Goal: Information Seeking & Learning: Learn about a topic

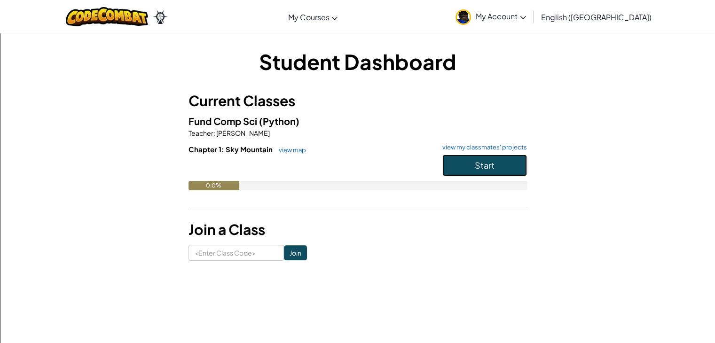
click at [459, 159] on button "Start" at bounding box center [484, 166] width 85 height 22
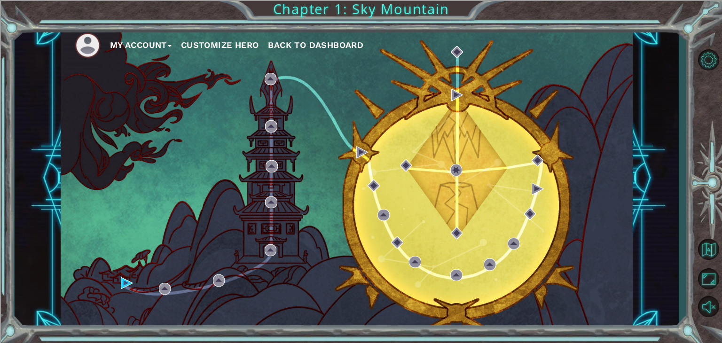
click at [232, 47] on button "Customize Hero" at bounding box center [220, 45] width 78 height 14
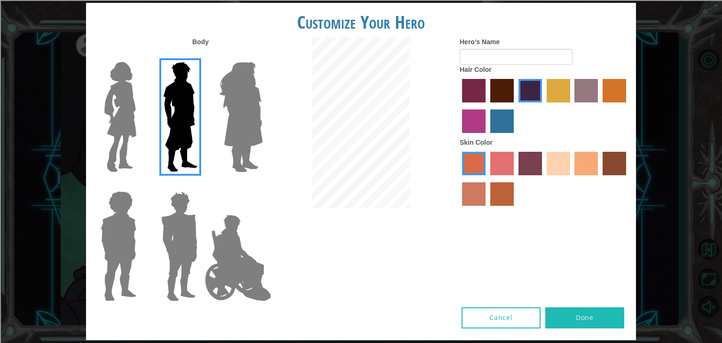
drag, startPoint x: 189, startPoint y: 249, endPoint x: 190, endPoint y: 243, distance: 6.2
click at [189, 249] on img at bounding box center [179, 245] width 44 height 117
click at [201, 185] on input "Hero Garnet" at bounding box center [201, 185] width 0 height 0
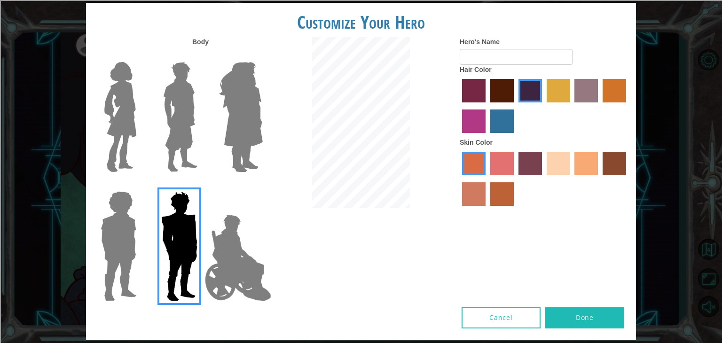
click at [163, 107] on img at bounding box center [180, 116] width 42 height 117
click at [201, 56] on input "Hero Lars" at bounding box center [201, 56] width 0 height 0
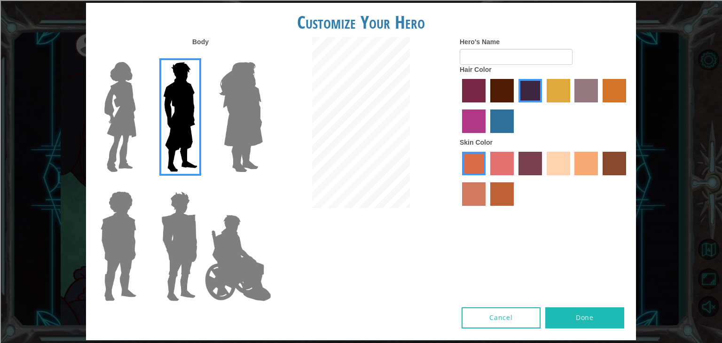
click at [131, 125] on img at bounding box center [120, 116] width 39 height 117
click at [140, 56] on input "Hero Connie" at bounding box center [140, 56] width 0 height 0
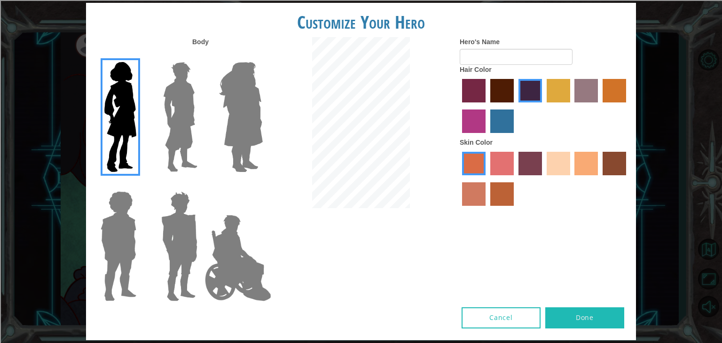
click at [245, 105] on img at bounding box center [240, 116] width 51 height 117
click at [262, 56] on input "Hero Amethyst" at bounding box center [262, 56] width 0 height 0
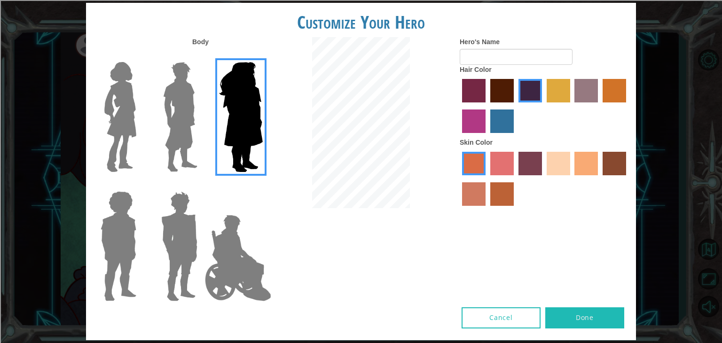
click at [128, 237] on img at bounding box center [118, 245] width 43 height 117
click at [140, 185] on input "Hero Steven" at bounding box center [140, 185] width 0 height 0
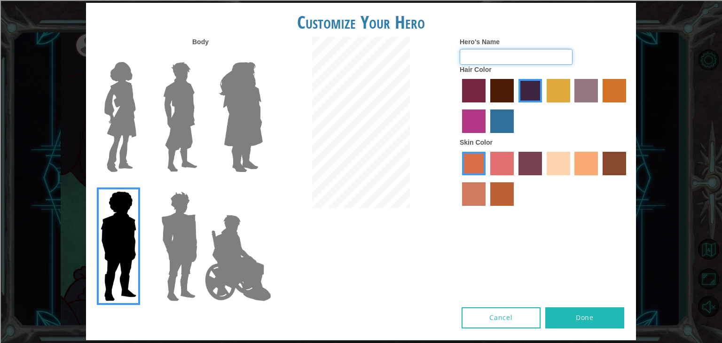
click at [504, 57] on input "Hero's Name" at bounding box center [516, 57] width 113 height 16
type input "[PERSON_NAME]"
click at [238, 254] on img at bounding box center [238, 258] width 74 height 94
click at [262, 185] on input "Hero Jamie" at bounding box center [262, 185] width 0 height 0
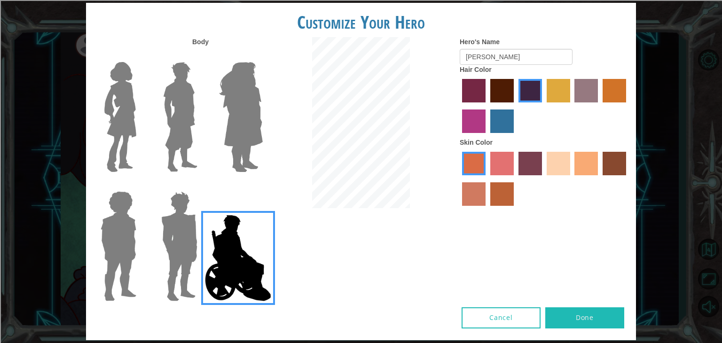
click at [159, 252] on img at bounding box center [179, 245] width 44 height 117
click at [201, 185] on input "Hero Garnet" at bounding box center [201, 185] width 0 height 0
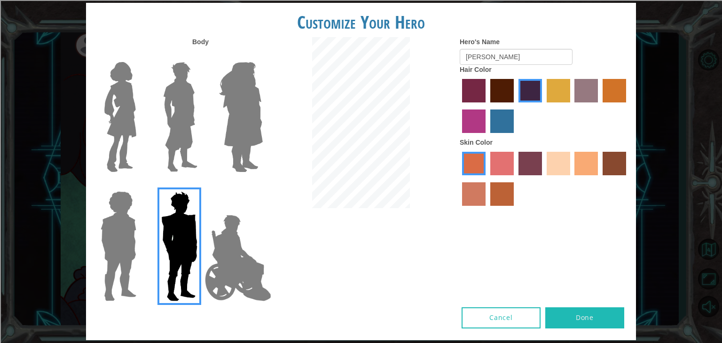
drag, startPoint x: 88, startPoint y: 247, endPoint x: 96, endPoint y: 250, distance: 7.9
click at [95, 250] on div at bounding box center [116, 242] width 61 height 129
click at [111, 226] on img at bounding box center [118, 245] width 43 height 117
click at [140, 185] on input "Hero Steven" at bounding box center [140, 185] width 0 height 0
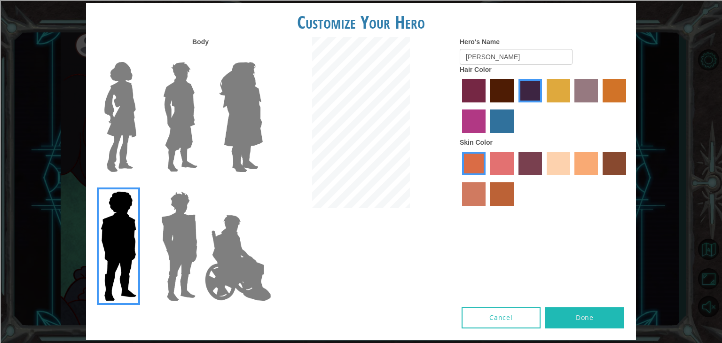
click at [182, 123] on img at bounding box center [180, 116] width 42 height 117
click at [201, 56] on input "Hero Lars" at bounding box center [201, 56] width 0 height 0
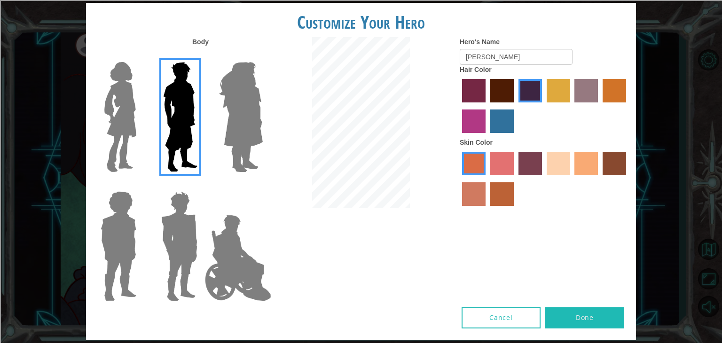
click at [126, 200] on img at bounding box center [118, 245] width 43 height 117
click at [140, 185] on input "Hero Steven" at bounding box center [140, 185] width 0 height 0
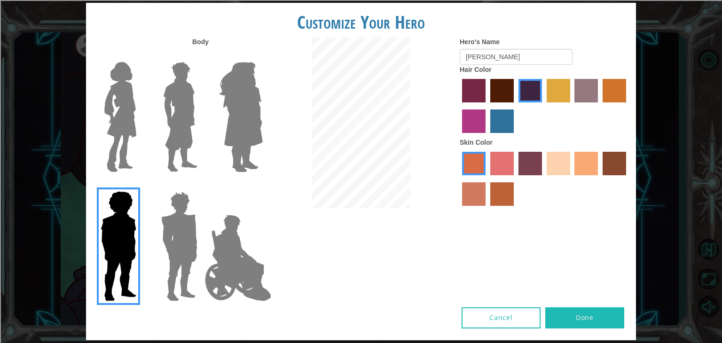
click at [504, 85] on label "maroon hair color" at bounding box center [501, 90] width 23 height 23
click at [487, 106] on input "maroon hair color" at bounding box center [487, 106] width 0 height 0
click at [539, 80] on label "hot purple hair color" at bounding box center [529, 90] width 23 height 23
click at [515, 106] on input "hot purple hair color" at bounding box center [515, 106] width 0 height 0
click at [541, 155] on label "tosca skin color" at bounding box center [529, 163] width 23 height 23
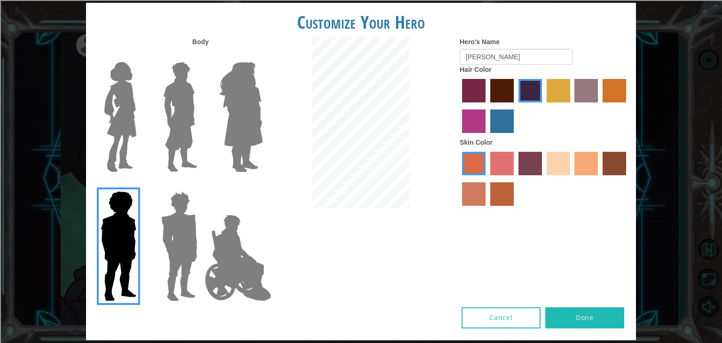
click at [515, 179] on input "tosca skin color" at bounding box center [515, 179] width 0 height 0
click at [620, 143] on div "Skin Color" at bounding box center [544, 174] width 169 height 73
click at [620, 157] on label "karma skin color" at bounding box center [613, 163] width 23 height 23
click at [599, 179] on input "karma skin color" at bounding box center [599, 179] width 0 height 0
click at [178, 87] on img at bounding box center [180, 116] width 42 height 117
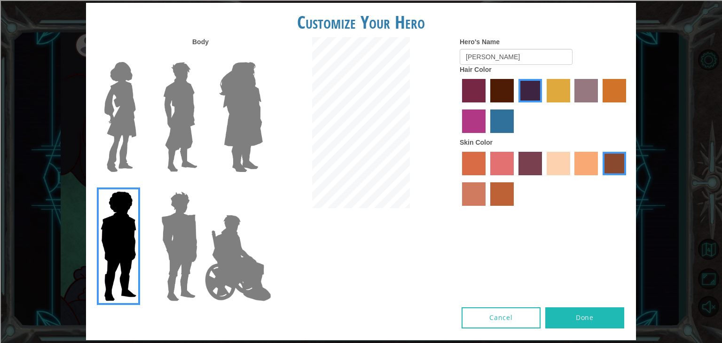
click at [201, 56] on input "Hero Lars" at bounding box center [201, 56] width 0 height 0
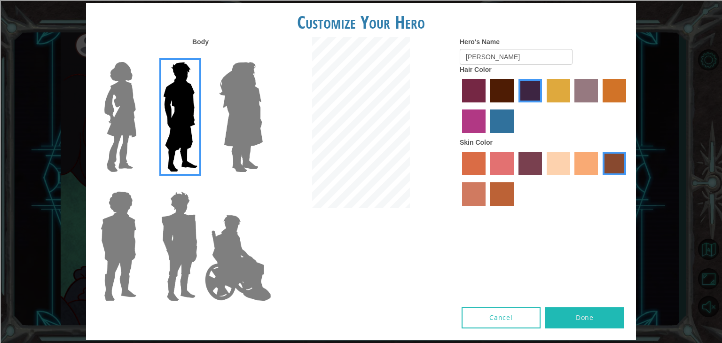
click at [109, 233] on img at bounding box center [118, 245] width 43 height 117
click at [140, 185] on input "Hero Steven" at bounding box center [140, 185] width 0 height 0
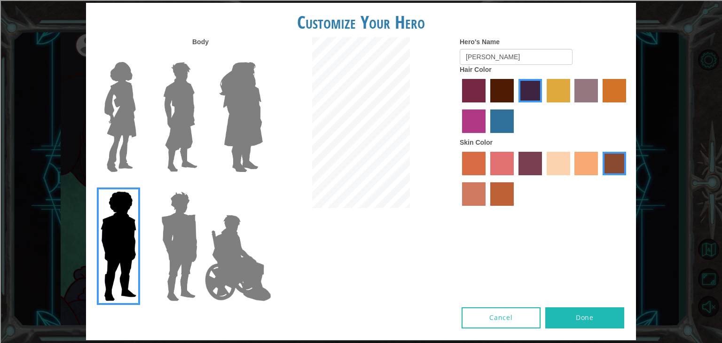
click at [593, 313] on button "Done" at bounding box center [584, 317] width 79 height 21
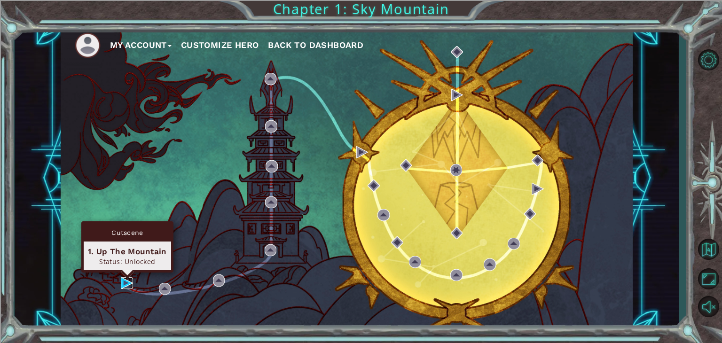
click at [126, 281] on img at bounding box center [127, 283] width 12 height 12
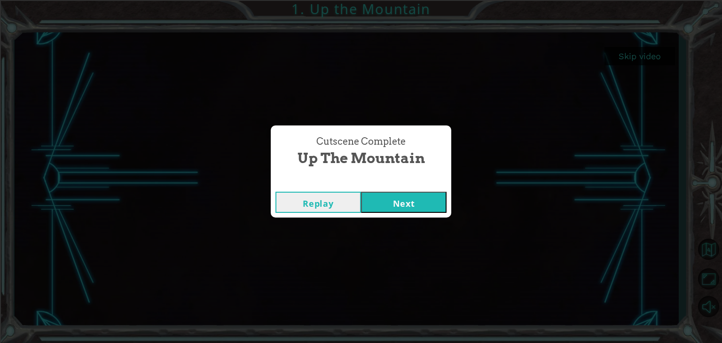
click at [417, 199] on button "Next" at bounding box center [404, 202] width 86 height 21
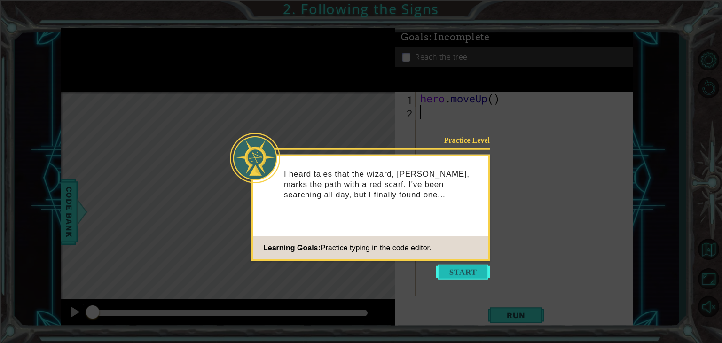
click at [457, 265] on button "Start" at bounding box center [463, 272] width 54 height 15
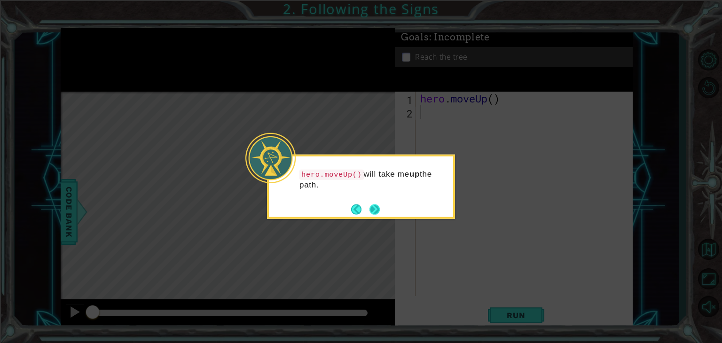
click at [369, 207] on button "Next" at bounding box center [374, 209] width 10 height 10
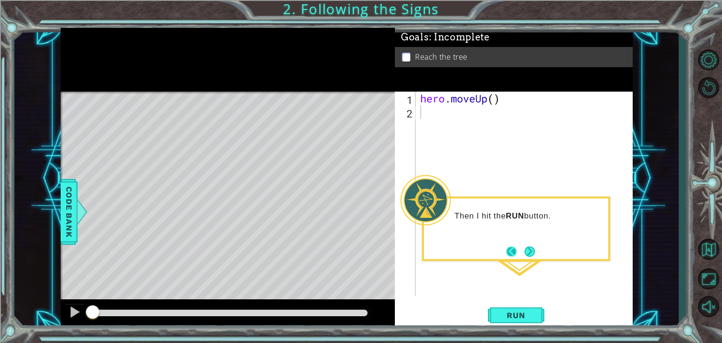
click at [523, 252] on button "Back" at bounding box center [515, 251] width 18 height 10
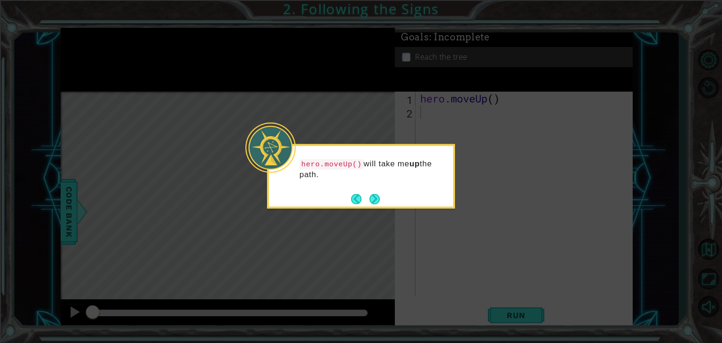
drag, startPoint x: 376, startPoint y: 197, endPoint x: 389, endPoint y: 208, distance: 17.0
click at [375, 197] on button "Next" at bounding box center [374, 199] width 10 height 10
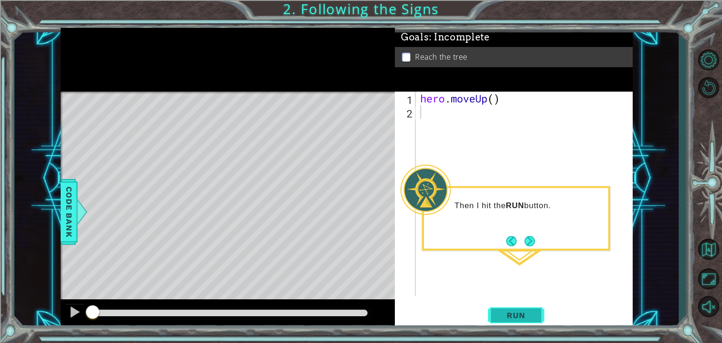
click at [530, 307] on button "Run" at bounding box center [516, 316] width 56 height 24
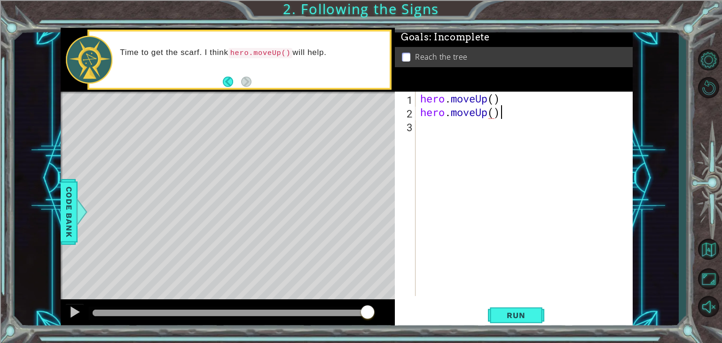
scroll to position [0, 3]
type textarea "hero.moveUp()"
click at [537, 314] on button "Run" at bounding box center [516, 316] width 56 height 24
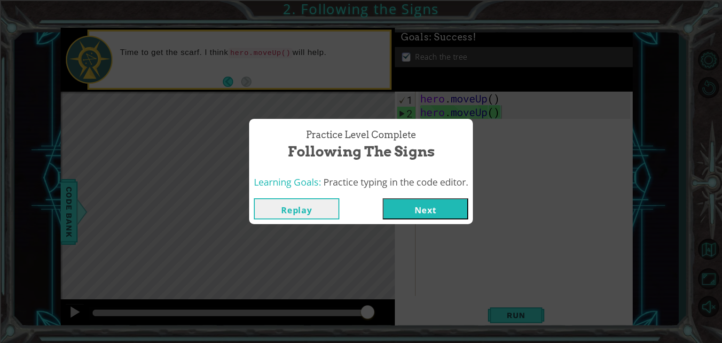
click at [441, 210] on button "Next" at bounding box center [425, 208] width 86 height 21
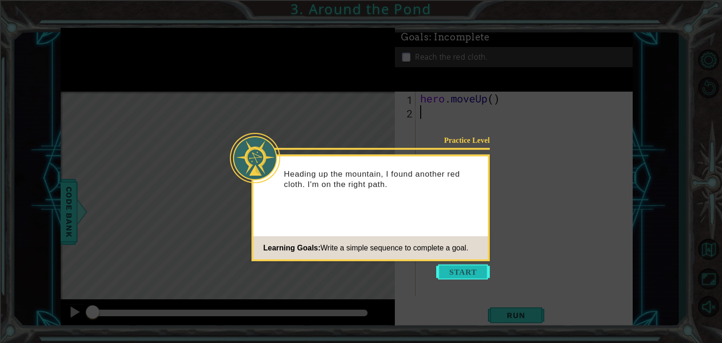
click at [471, 268] on button "Start" at bounding box center [463, 272] width 54 height 15
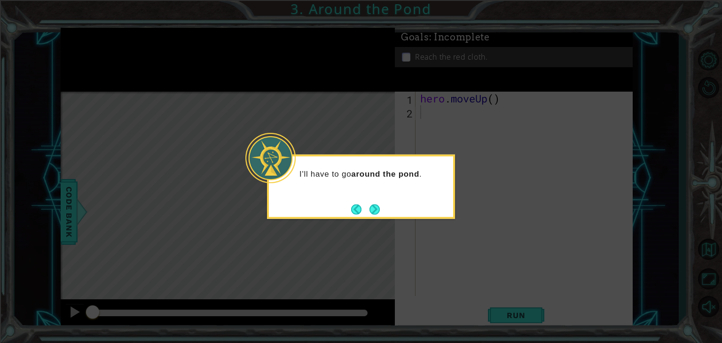
click at [389, 213] on div "I'll have to go around the pond ." at bounding box center [361, 187] width 188 height 64
click at [380, 207] on button "Next" at bounding box center [374, 209] width 11 height 11
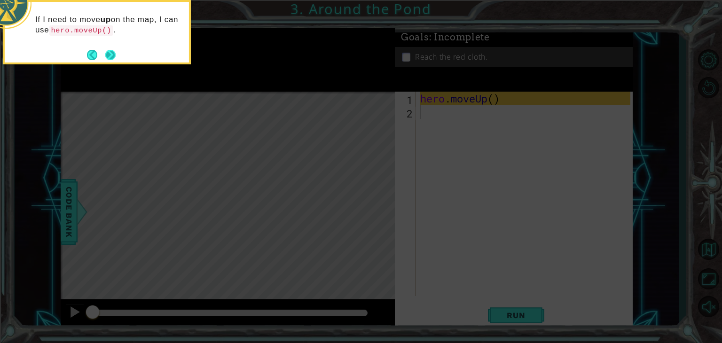
click at [113, 58] on button "Next" at bounding box center [110, 55] width 10 height 10
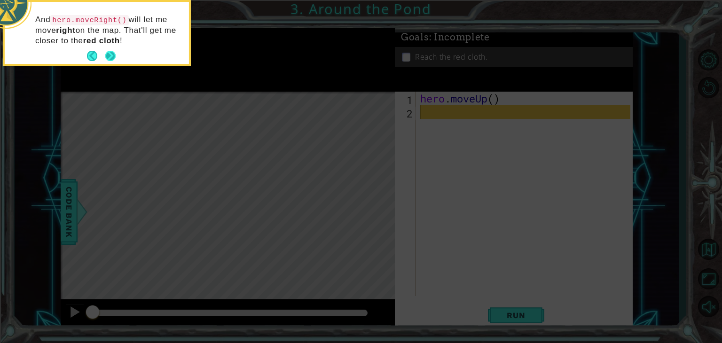
click at [114, 55] on button "Next" at bounding box center [110, 56] width 10 height 10
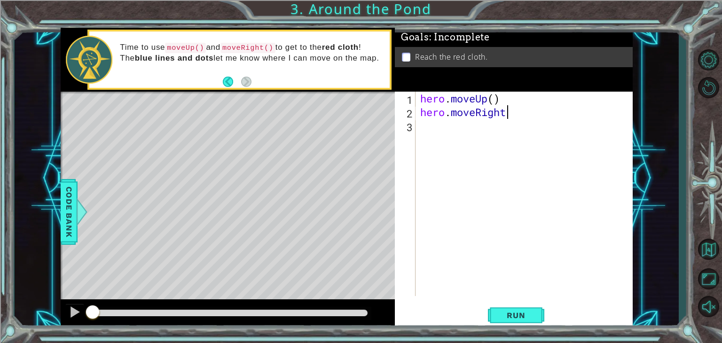
scroll to position [0, 4]
type textarea "hero.moveRight()"
click at [445, 134] on div "hero . moveUp ( ) hero . moveRight ( )" at bounding box center [526, 208] width 217 height 232
type textarea "R"
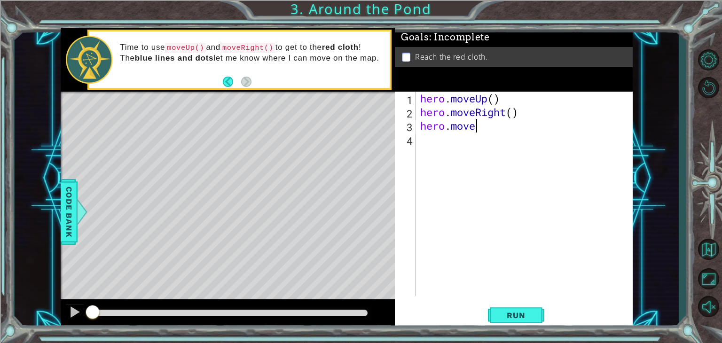
scroll to position [0, 2]
type textarea "hero.moveUp()"
click at [440, 149] on div "hero . moveUp ( ) hero . moveRight ( ) hero . moveUp ( )" at bounding box center [526, 208] width 217 height 232
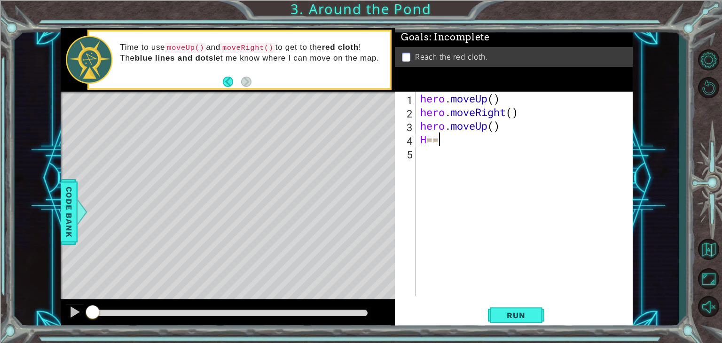
type textarea "H"
type textarea "hero.moveUp()"
click at [529, 323] on button "Run" at bounding box center [516, 316] width 56 height 24
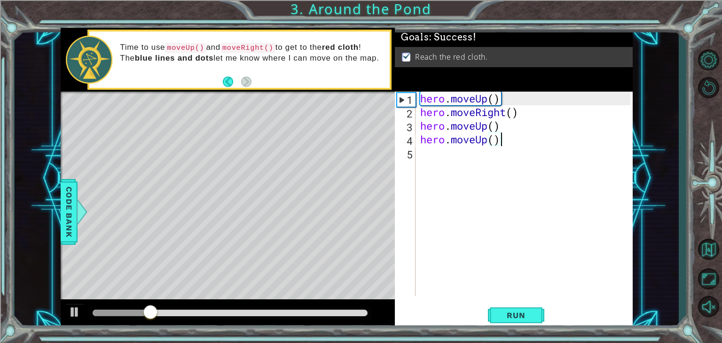
click at [515, 294] on div "hero . moveUp ( ) hero . moveRight ( ) hero . moveUp ( ) hero . moveUp ( )" at bounding box center [526, 208] width 217 height 232
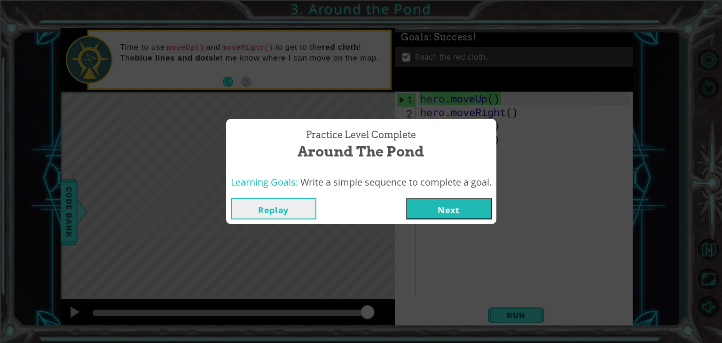
click at [458, 215] on button "Next" at bounding box center [449, 208] width 86 height 21
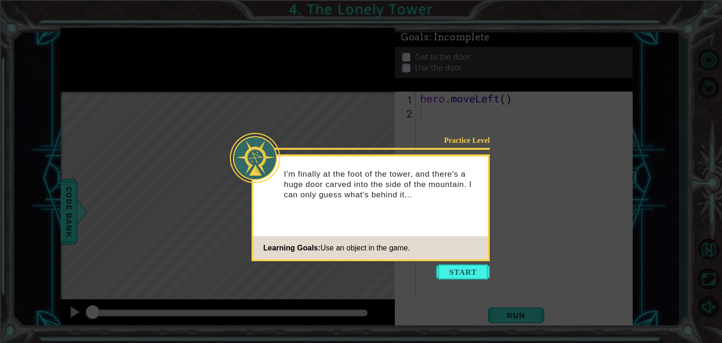
drag, startPoint x: 457, startPoint y: 271, endPoint x: 459, endPoint y: 264, distance: 7.4
click at [457, 272] on button "Start" at bounding box center [463, 272] width 54 height 15
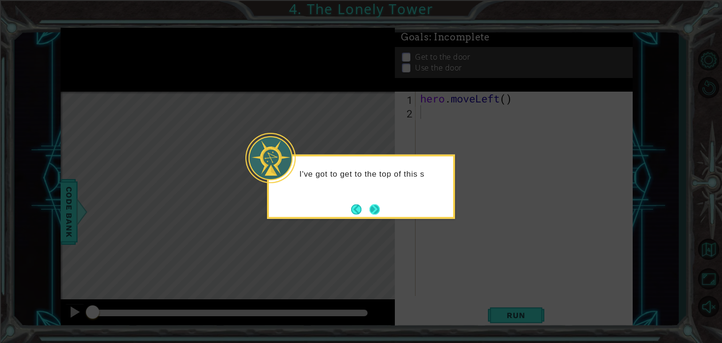
click at [376, 213] on button "Next" at bounding box center [374, 209] width 10 height 10
click at [375, 211] on button "Next" at bounding box center [374, 209] width 10 height 10
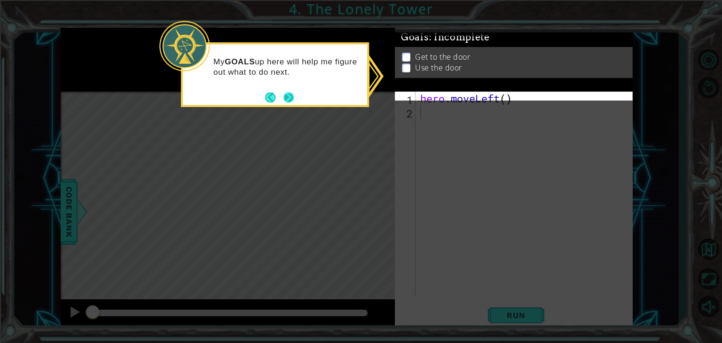
click at [289, 99] on button "Next" at bounding box center [289, 98] width 12 height 12
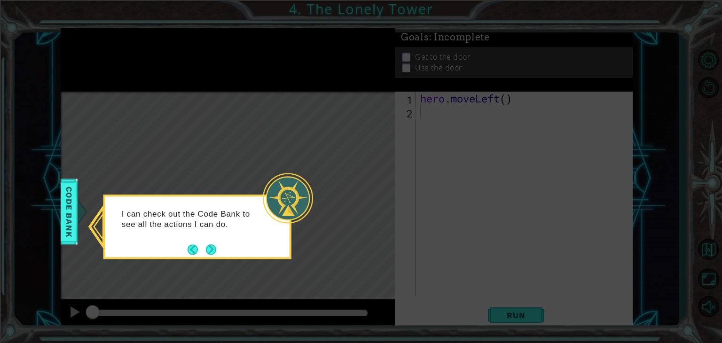
click at [216, 248] on button "Next" at bounding box center [211, 249] width 10 height 10
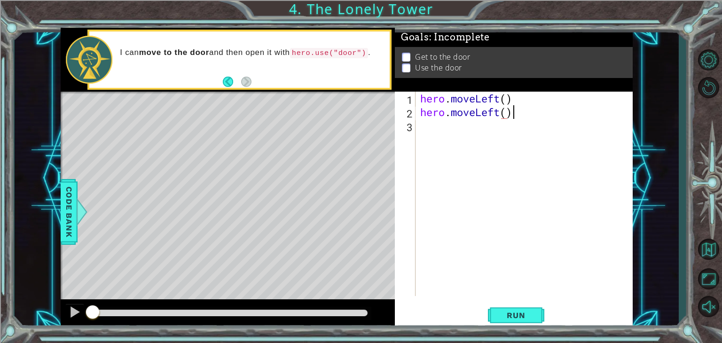
scroll to position [0, 4]
type textarea "hero.moveLeft()"
click at [77, 215] on div at bounding box center [75, 212] width 12 height 28
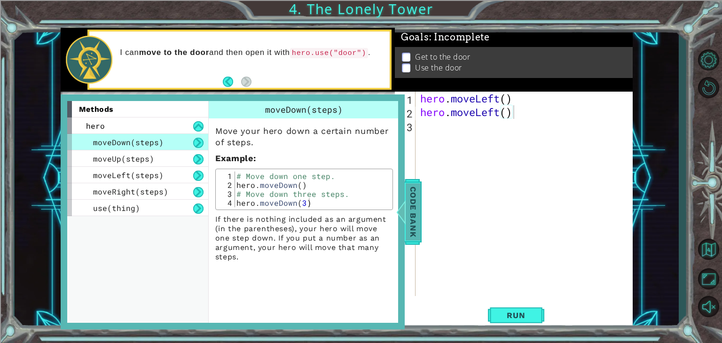
click at [412, 201] on span "Code Bank" at bounding box center [406, 211] width 15 height 57
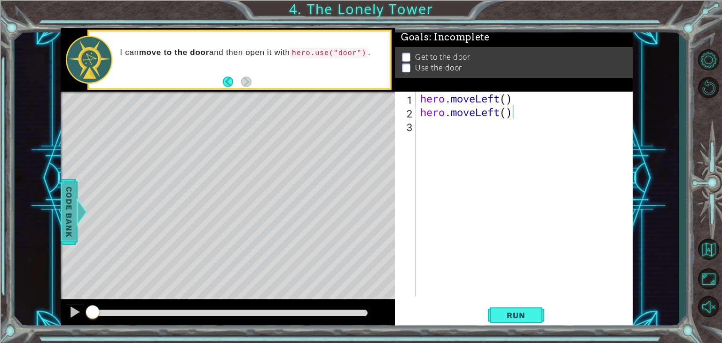
click at [66, 194] on span "Code Bank" at bounding box center [60, 211] width 15 height 57
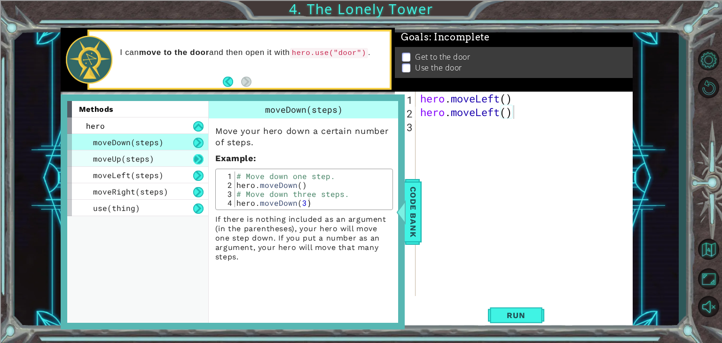
click at [195, 159] on button at bounding box center [198, 159] width 10 height 10
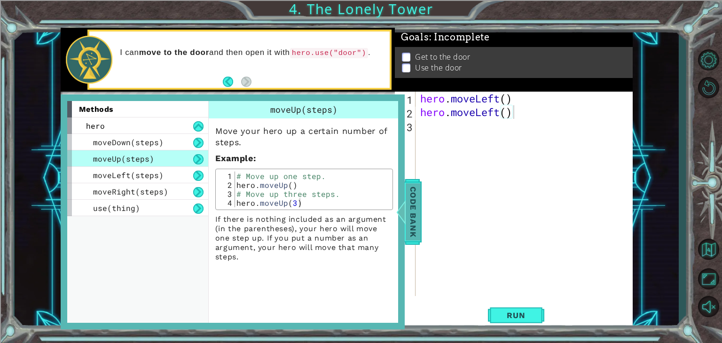
drag, startPoint x: 419, startPoint y: 197, endPoint x: 413, endPoint y: 198, distance: 6.3
click at [412, 198] on span "Code Bank" at bounding box center [404, 211] width 15 height 57
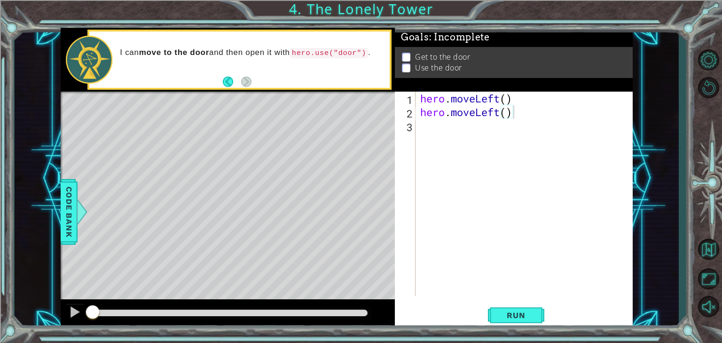
click at [508, 102] on div "hero . moveLeft ( ) hero . moveLeft ( )" at bounding box center [526, 208] width 217 height 232
click at [507, 116] on div "hero . moveLeft ( ) hero . moveLeft ( )" at bounding box center [526, 208] width 217 height 232
drag, startPoint x: 517, startPoint y: 118, endPoint x: 419, endPoint y: 116, distance: 97.8
click at [419, 116] on div "hero . moveLeft ( ) hero . moveLeft ( )" at bounding box center [526, 208] width 217 height 232
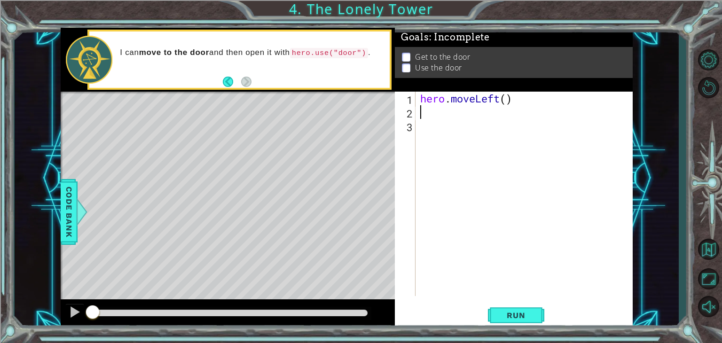
click at [507, 95] on div "hero . moveLeft ( )" at bounding box center [526, 208] width 217 height 232
type textarea "hero.moveLeft(2)"
click at [427, 115] on div "hero . moveLeft ( 2 )" at bounding box center [526, 208] width 217 height 232
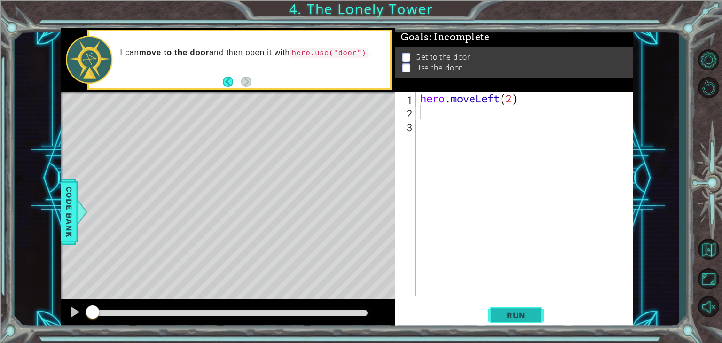
click at [514, 312] on span "Run" at bounding box center [515, 315] width 37 height 9
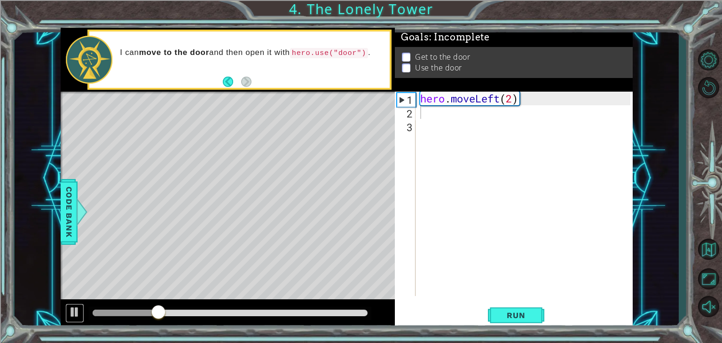
drag, startPoint x: 78, startPoint y: 316, endPoint x: 86, endPoint y: 314, distance: 9.1
click at [77, 316] on div at bounding box center [75, 312] width 12 height 12
drag, startPoint x: 154, startPoint y: 308, endPoint x: 26, endPoint y: 316, distance: 127.6
click at [26, 316] on div "1 ההההההההההההההההההההההההההההההההההההההההההההההההההההההההההההההההההההההההההההה…" at bounding box center [347, 178] width 664 height 302
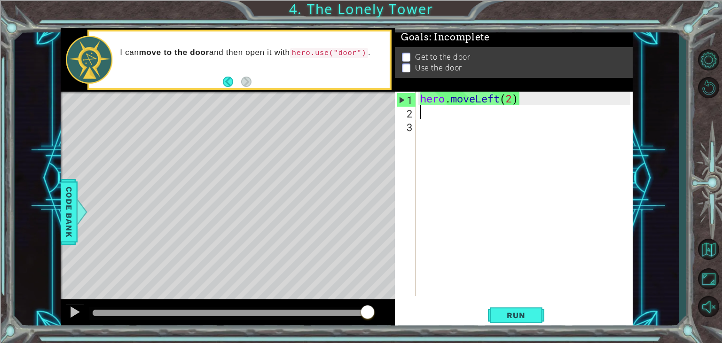
drag, startPoint x: 91, startPoint y: 317, endPoint x: 419, endPoint y: 307, distance: 328.1
click at [419, 307] on div "1 ההההההההההההההההההההההההההההההההההההההההההההההההההההההההההההההההההההההההההההה…" at bounding box center [347, 179] width 572 height 302
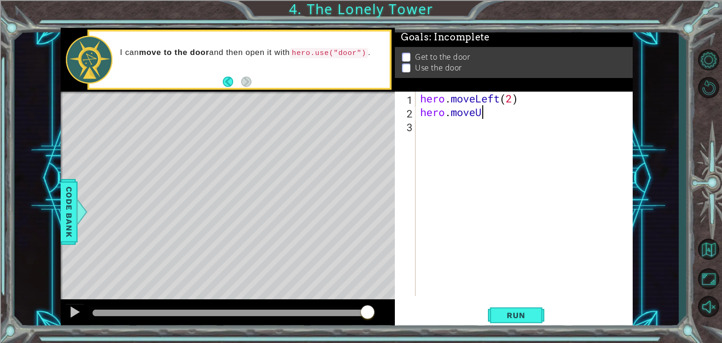
scroll to position [0, 2]
type textarea "hero.moveUp(2)"
click at [454, 133] on div "hero . moveLeft ( 2 ) hero . moveUp ( 2 )" at bounding box center [526, 208] width 217 height 232
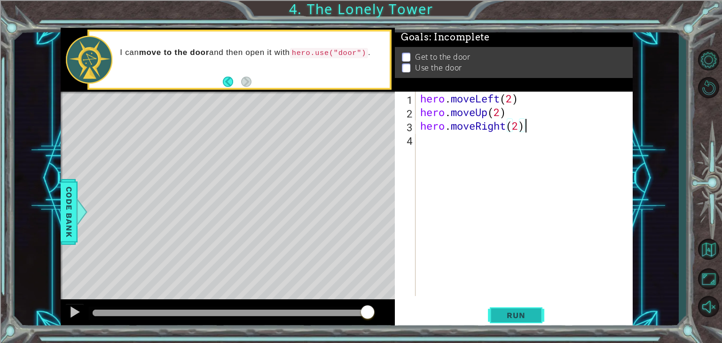
type textarea "hero.moveRight(2)"
click at [529, 308] on button "Run" at bounding box center [516, 316] width 56 height 24
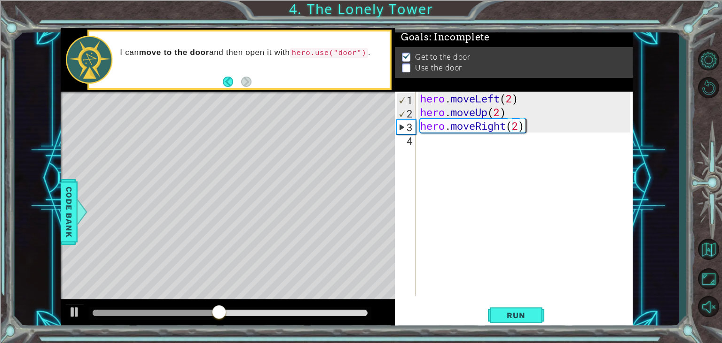
click at [431, 151] on div "hero . moveLeft ( 2 ) hero . moveUp ( 2 ) hero . moveRight ( 2 )" at bounding box center [526, 208] width 217 height 232
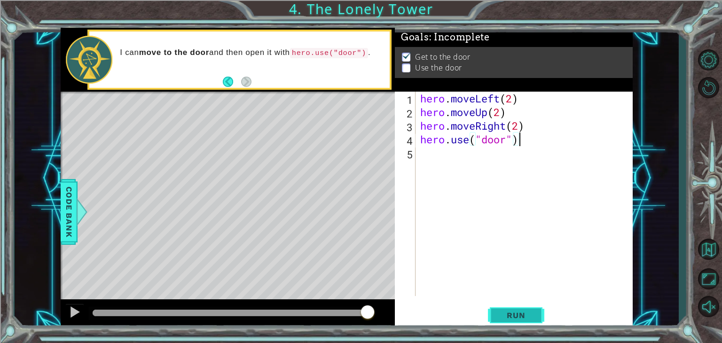
type textarea "hero.use("door")"
drag, startPoint x: 525, startPoint y: 321, endPoint x: 439, endPoint y: 285, distance: 93.3
click at [525, 320] on button "Run" at bounding box center [516, 316] width 56 height 24
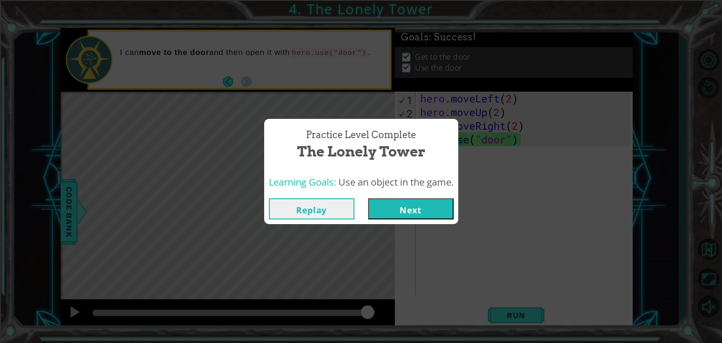
click at [404, 209] on button "Next" at bounding box center [411, 208] width 86 height 21
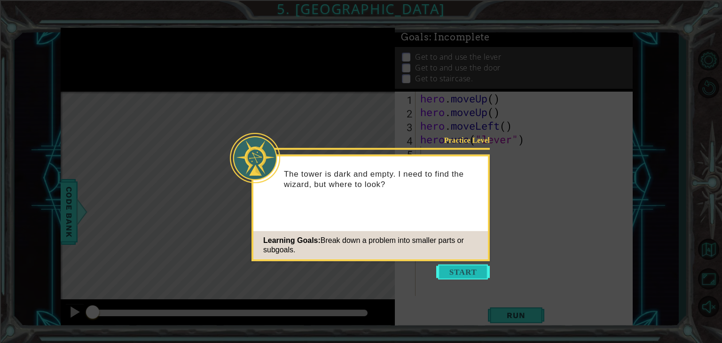
click at [462, 265] on button "Start" at bounding box center [463, 272] width 54 height 15
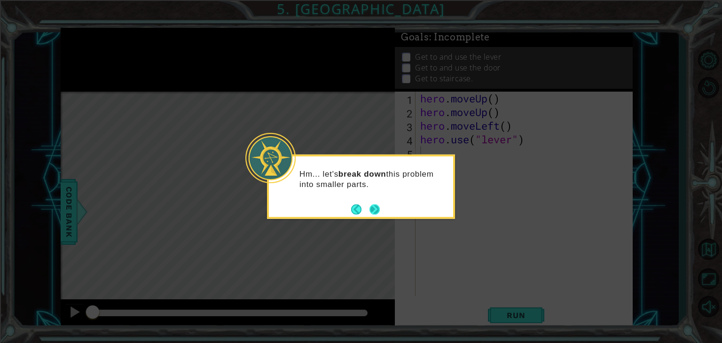
click at [370, 213] on button "Next" at bounding box center [374, 208] width 11 height 11
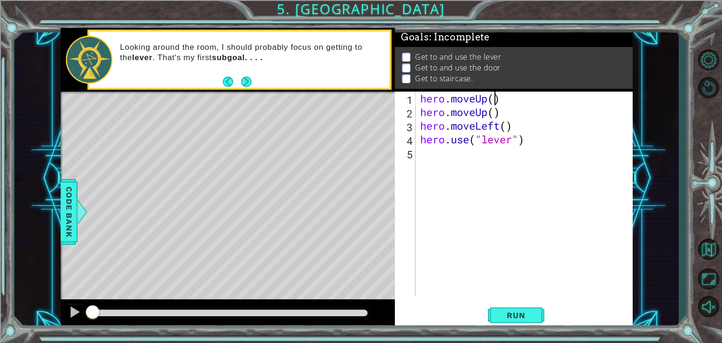
click at [496, 99] on div "hero . moveUp ( ) hero . moveUp ( ) hero . moveLeft ( ) hero . use ( "lever" )" at bounding box center [526, 208] width 217 height 232
click at [244, 81] on button "Next" at bounding box center [246, 81] width 10 height 10
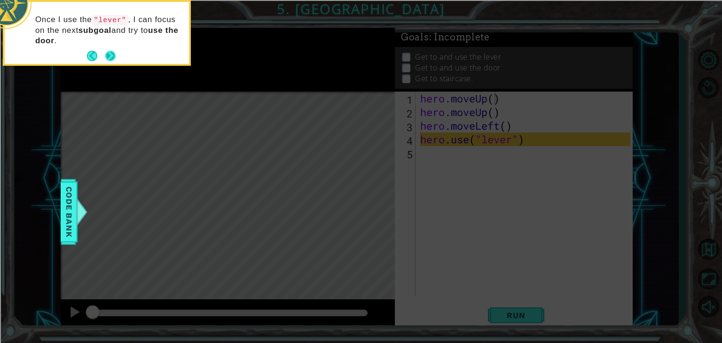
click at [113, 57] on button "Next" at bounding box center [110, 56] width 11 height 11
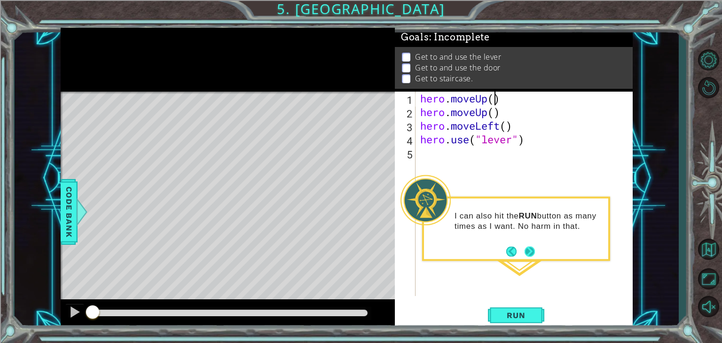
click at [532, 249] on button "Next" at bounding box center [529, 251] width 10 height 10
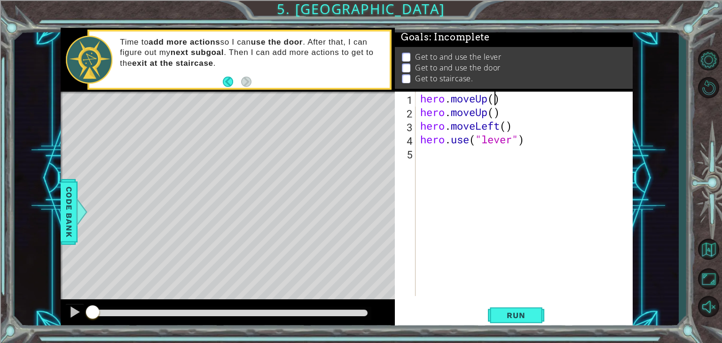
scroll to position [0, 3]
click at [494, 113] on div "hero . moveUp ( 1 ) hero . moveUp ( ) hero . moveLeft ( ) hero . use ( "lever" )" at bounding box center [526, 208] width 217 height 232
click at [502, 102] on div "hero . moveUp ( 1 ) hero . moveUp ( ) hero . moveLeft ( ) hero . use ( "lever" )" at bounding box center [526, 208] width 217 height 232
type textarea "hero.moveUp()"
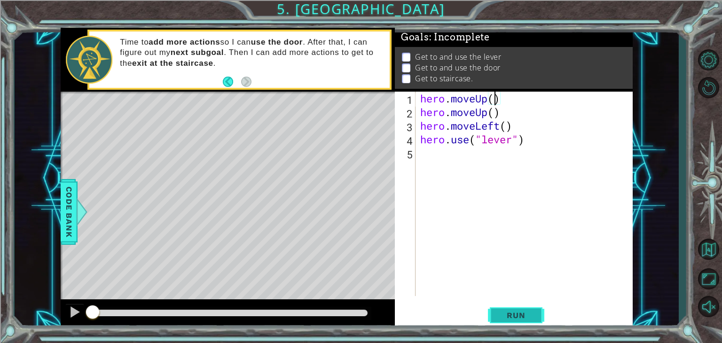
click at [531, 317] on span "Run" at bounding box center [515, 315] width 37 height 9
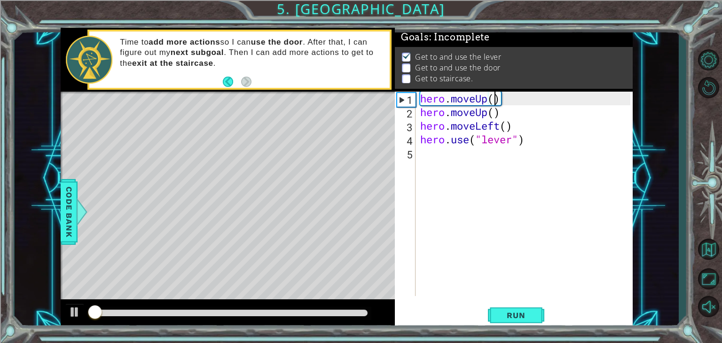
scroll to position [4, 0]
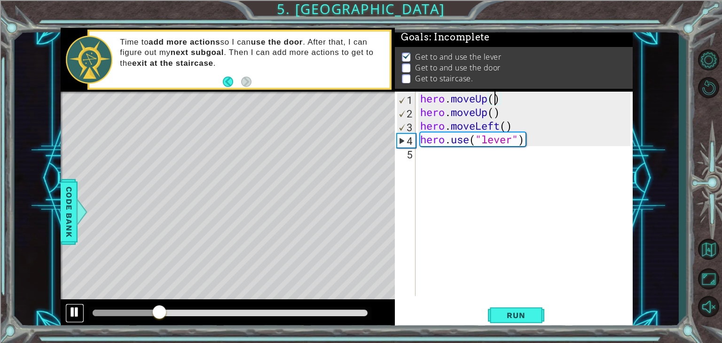
click at [79, 319] on button at bounding box center [74, 313] width 19 height 19
click at [440, 158] on div "hero . moveUp ( ) hero . moveUp ( ) hero . moveLeft ( ) hero . use ( "lever" )" at bounding box center [526, 208] width 217 height 232
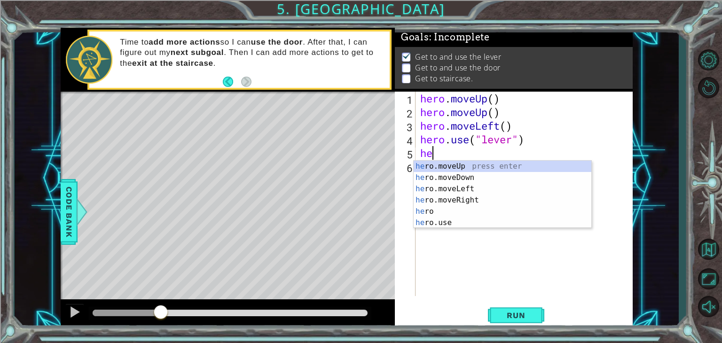
type textarea "her"
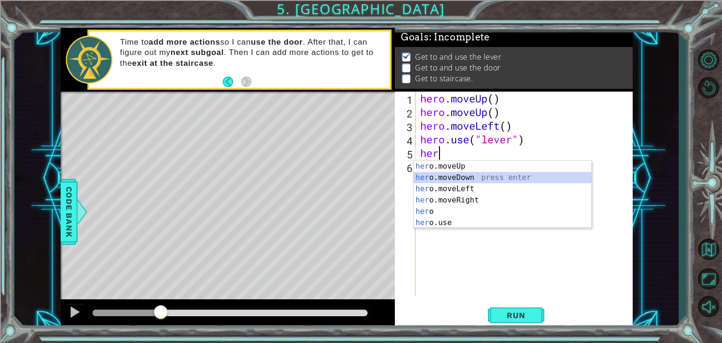
click at [458, 173] on div "her o.moveUp press enter her o.moveDown press enter her o.moveLeft press enter …" at bounding box center [503, 206] width 178 height 90
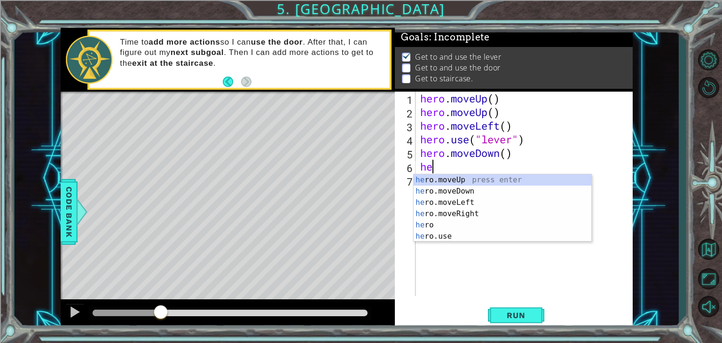
type textarea "her"
click at [453, 217] on div "her o.moveUp press enter her o.moveDown press enter her o.moveLeft press enter …" at bounding box center [503, 219] width 178 height 90
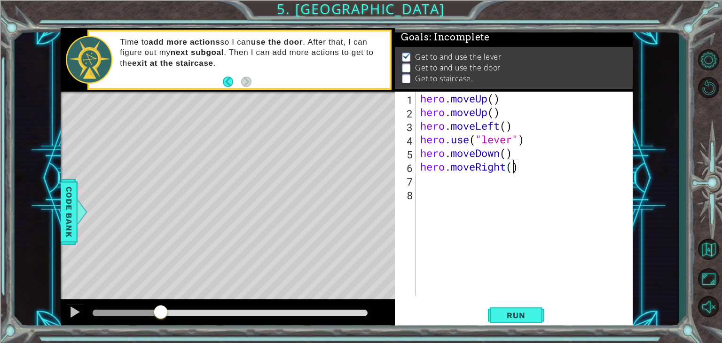
click at [515, 170] on div "hero . moveUp ( ) hero . moveUp ( ) hero . moveLeft ( ) hero . use ( "lever" ) …" at bounding box center [526, 208] width 217 height 232
type textarea "hero.moveRight(2)"
click at [425, 182] on div "hero . moveUp ( ) hero . moveUp ( ) hero . moveLeft ( ) hero . use ( "lever" ) …" at bounding box center [526, 208] width 217 height 232
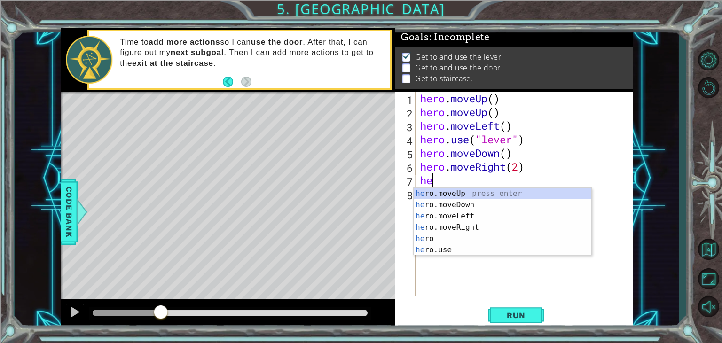
type textarea "her"
click at [499, 194] on div "her o.moveUp press enter her o.moveDown press enter her o.moveLeft press enter …" at bounding box center [503, 233] width 178 height 90
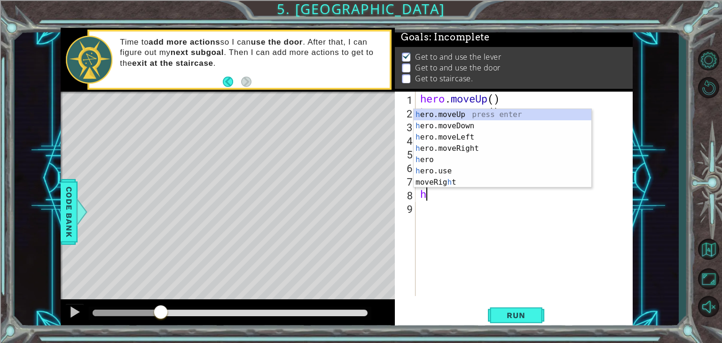
type textarea "her"
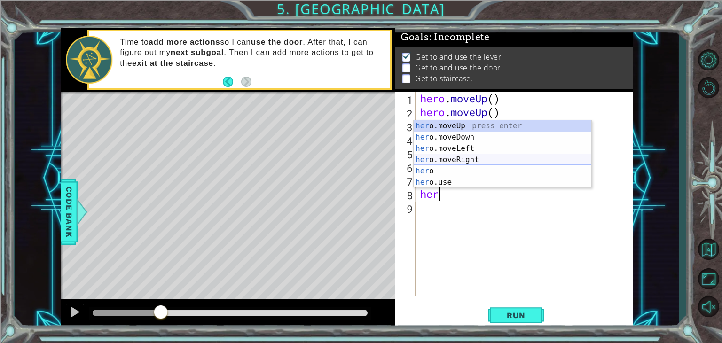
click at [489, 158] on div "her o.moveUp press enter her o.moveDown press enter her o.moveLeft press enter …" at bounding box center [503, 165] width 178 height 90
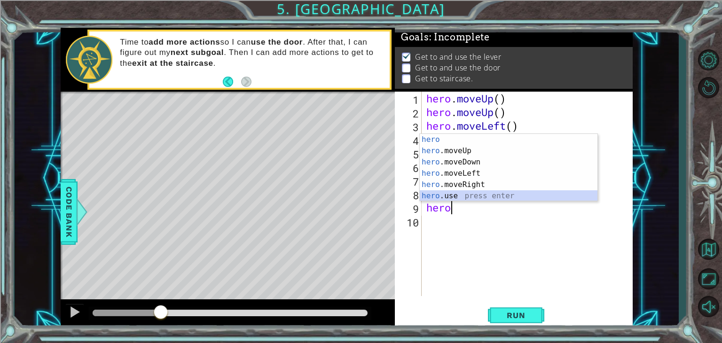
click at [489, 195] on div "hero press enter hero .moveUp press enter hero .moveDown press enter hero .move…" at bounding box center [509, 179] width 178 height 90
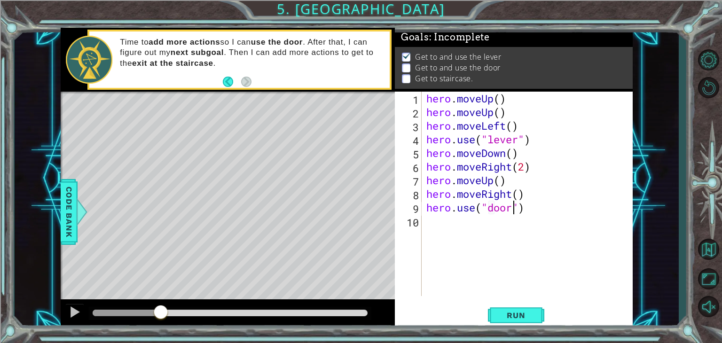
scroll to position [0, 4]
type textarea "hero.use("door")"
click at [507, 315] on span "Run" at bounding box center [515, 315] width 37 height 9
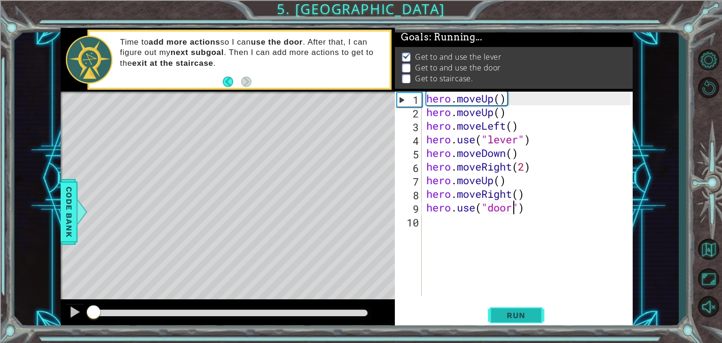
scroll to position [4, 0]
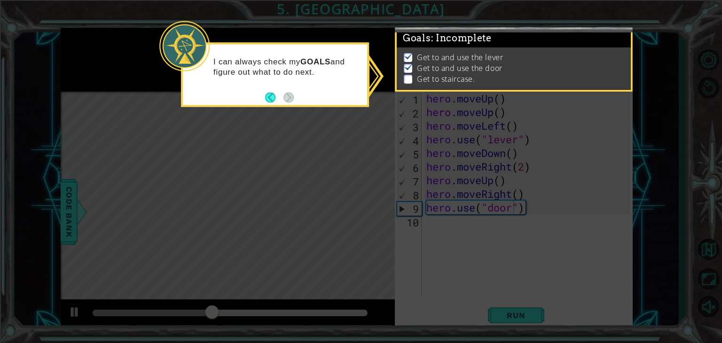
click at [308, 74] on p "I can always check my GOALS and figure out what to do next." at bounding box center [286, 67] width 147 height 21
click at [406, 75] on p at bounding box center [408, 79] width 8 height 9
click at [453, 104] on icon at bounding box center [361, 171] width 722 height 343
click at [271, 99] on button "Back" at bounding box center [274, 97] width 18 height 10
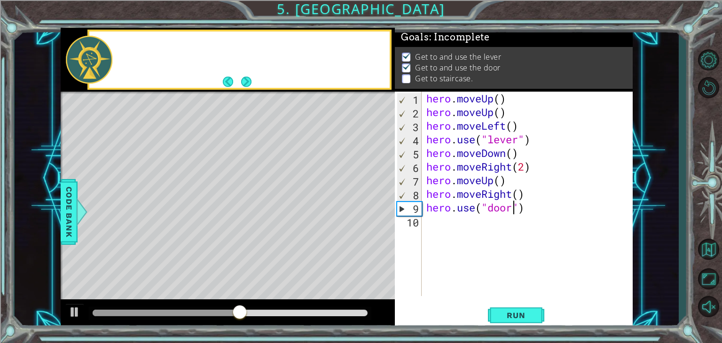
scroll to position [2, 0]
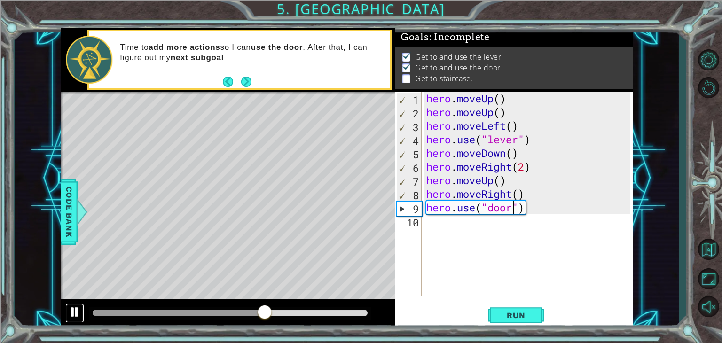
click at [75, 310] on div at bounding box center [75, 312] width 12 height 12
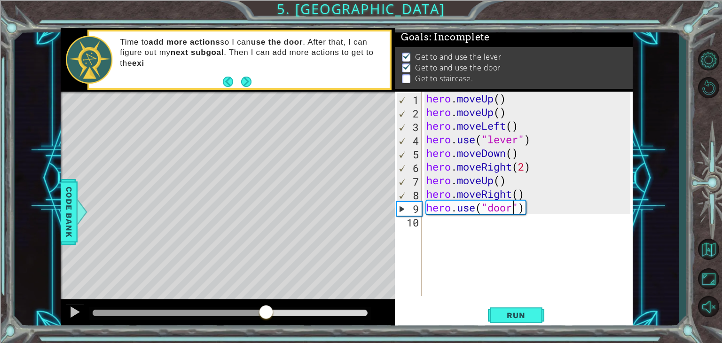
click at [472, 230] on div "hero . moveUp ( ) hero . moveUp ( ) hero . moveLeft ( ) hero . use ( "lever" ) …" at bounding box center [529, 208] width 211 height 232
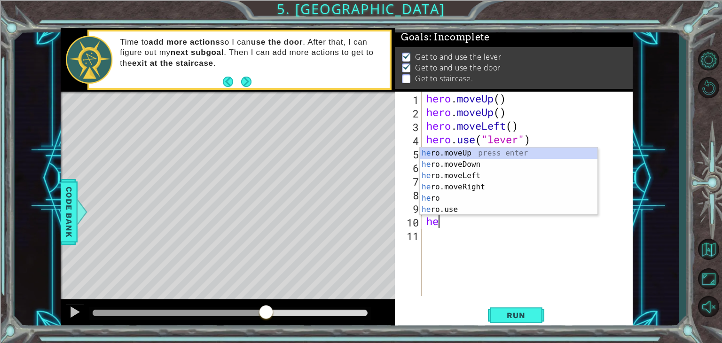
type textarea "her"
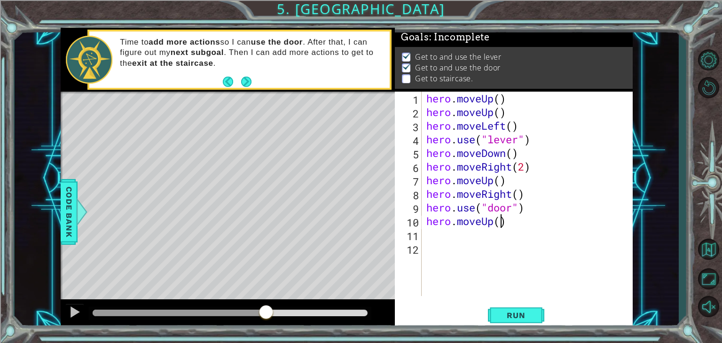
click at [500, 226] on div "hero . moveUp ( ) hero . moveUp ( ) hero . moveLeft ( ) hero . use ( "lever" ) …" at bounding box center [529, 208] width 211 height 232
type textarea "hero.moveUp(2)"
click at [448, 242] on div "hero . moveUp ( ) hero . moveUp ( ) hero . moveLeft ( ) hero . use ( "lever" ) …" at bounding box center [529, 208] width 211 height 232
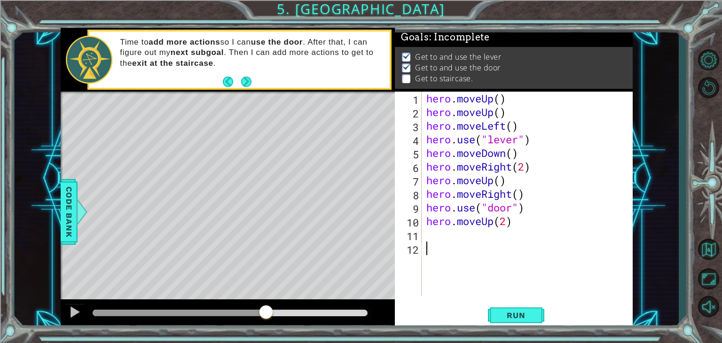
click at [453, 234] on div "hero . moveUp ( ) hero . moveUp ( ) hero . moveLeft ( ) hero . use ( "lever" ) …" at bounding box center [529, 208] width 211 height 232
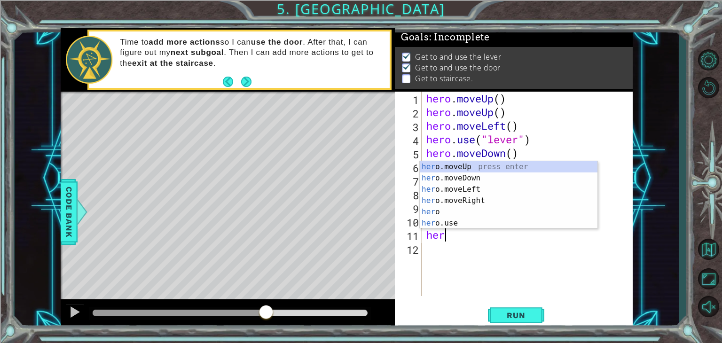
type textarea "hero"
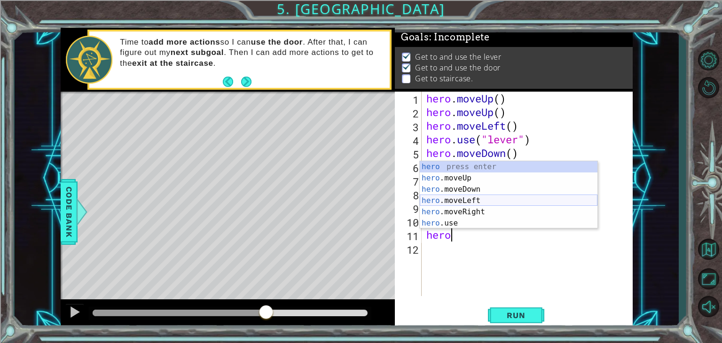
click at [441, 198] on div "hero press enter hero .moveUp press enter hero .moveDown press enter hero .move…" at bounding box center [509, 206] width 178 height 90
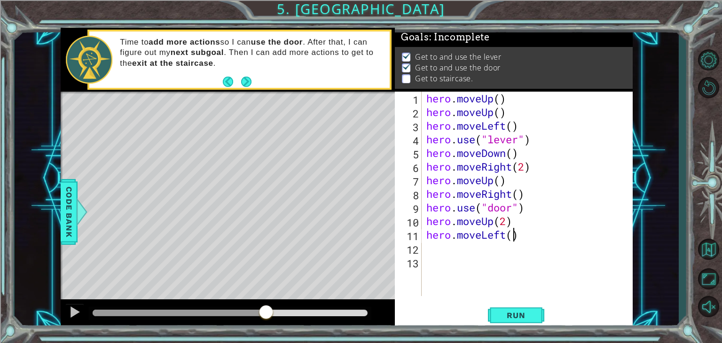
click at [515, 235] on div "hero . moveUp ( ) hero . moveUp ( ) hero . moveLeft ( ) hero . use ( "lever" ) …" at bounding box center [529, 208] width 211 height 232
type textarea "hero.moveLeft(3)"
click at [528, 317] on span "Run" at bounding box center [515, 315] width 37 height 9
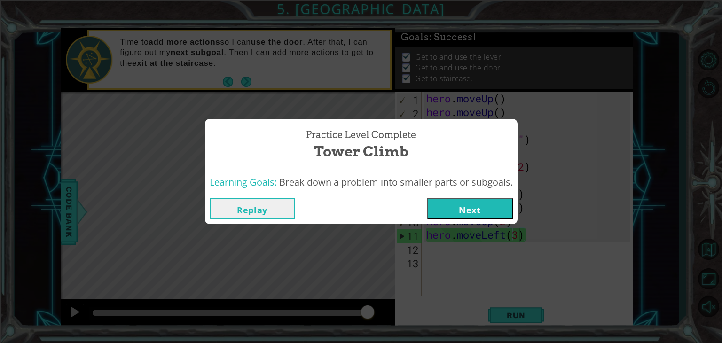
click at [484, 203] on button "Next" at bounding box center [470, 208] width 86 height 21
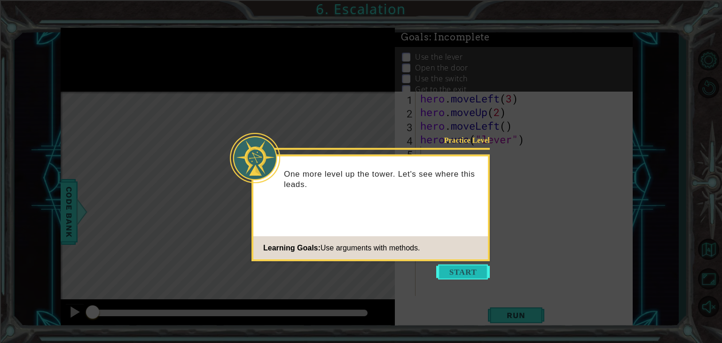
click at [473, 268] on button "Start" at bounding box center [463, 272] width 54 height 15
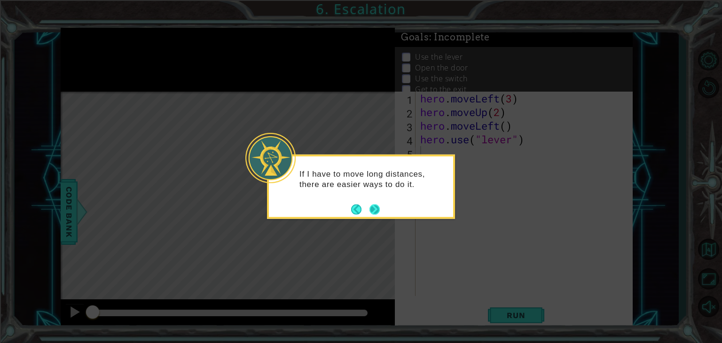
click at [375, 211] on button "Next" at bounding box center [374, 209] width 13 height 13
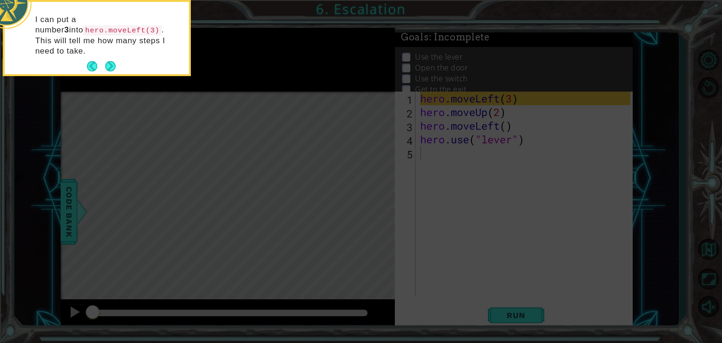
click at [375, 211] on icon at bounding box center [361, 51] width 722 height 583
drag, startPoint x: 115, startPoint y: 55, endPoint x: 109, endPoint y: 57, distance: 5.7
click at [109, 61] on button "Next" at bounding box center [110, 66] width 11 height 11
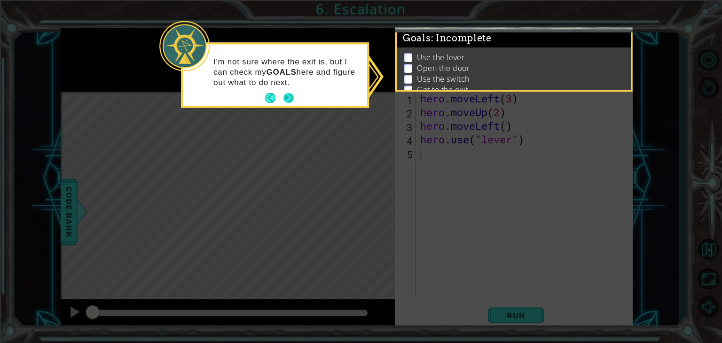
click at [291, 90] on div "I'm not sure where the exit is, but I can check my GOALS here and figure out wh…" at bounding box center [275, 77] width 184 height 58
click at [293, 96] on button "Next" at bounding box center [288, 98] width 11 height 11
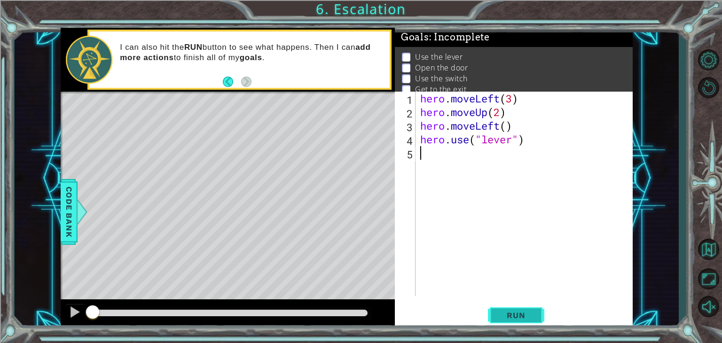
click at [499, 314] on span "Run" at bounding box center [515, 315] width 37 height 9
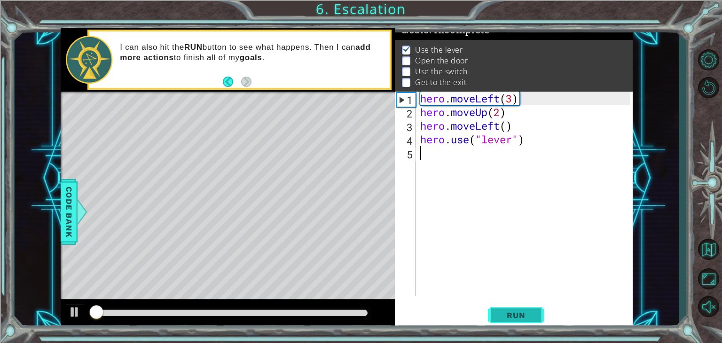
scroll to position [9, 0]
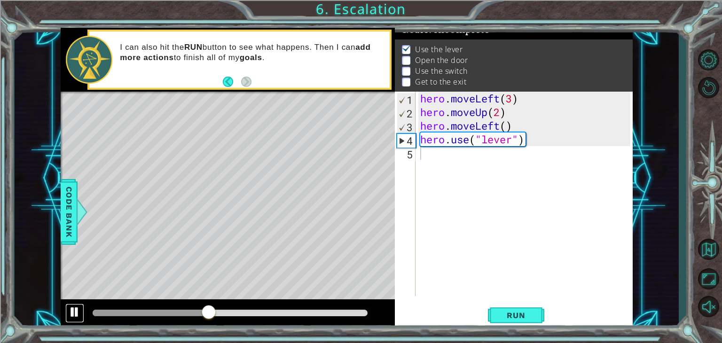
click at [79, 320] on button at bounding box center [74, 313] width 19 height 19
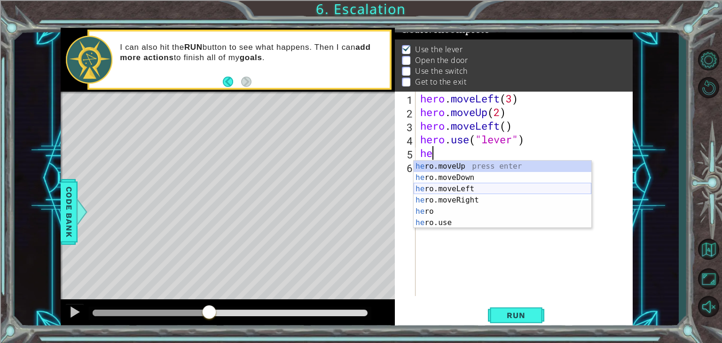
click at [473, 192] on div "he ro.moveUp press enter he ro.moveDown press enter he ro.moveLeft press enter …" at bounding box center [503, 206] width 178 height 90
type textarea "hero.moveLeft(1)"
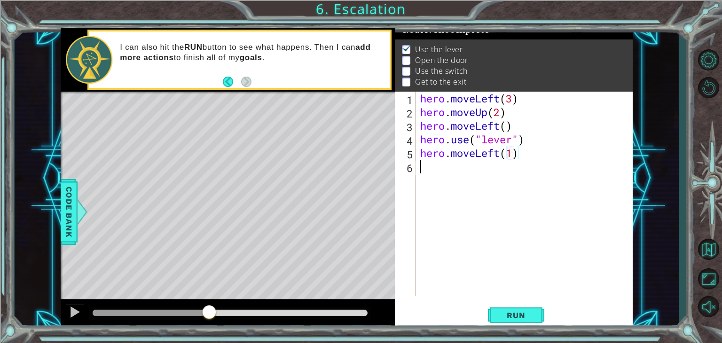
click at [449, 164] on div "hero . moveLeft ( 3 ) hero . moveUp ( 2 ) hero . moveLeft ( ) hero . use ( "lev…" at bounding box center [526, 208] width 217 height 232
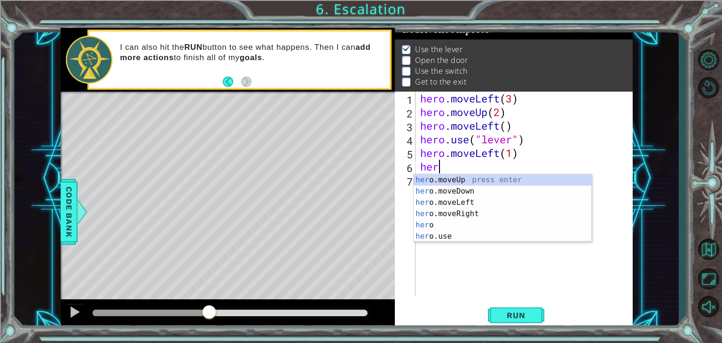
scroll to position [0, 0]
click at [449, 235] on div "her o.moveUp press enter her o.moveDown press enter her o.moveLeft press enter …" at bounding box center [503, 219] width 178 height 90
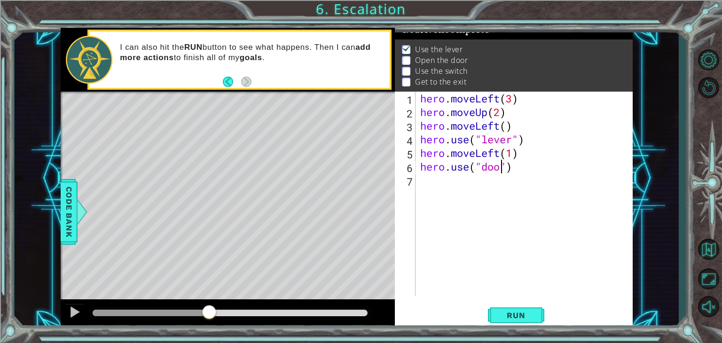
scroll to position [0, 4]
type textarea "hero.use("door")"
click at [457, 187] on div "hero . moveLeft ( 3 ) hero . moveUp ( 2 ) hero . moveLeft ( ) hero . use ( "lev…" at bounding box center [526, 208] width 217 height 232
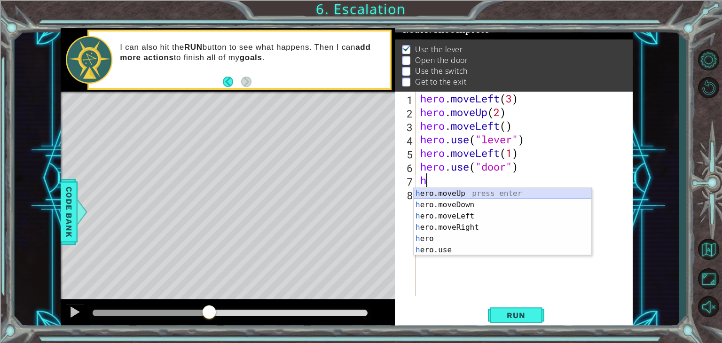
click at [458, 193] on div "h ero.moveUp press enter h ero.moveDown press enter h ero.moveLeft press enter …" at bounding box center [503, 233] width 178 height 90
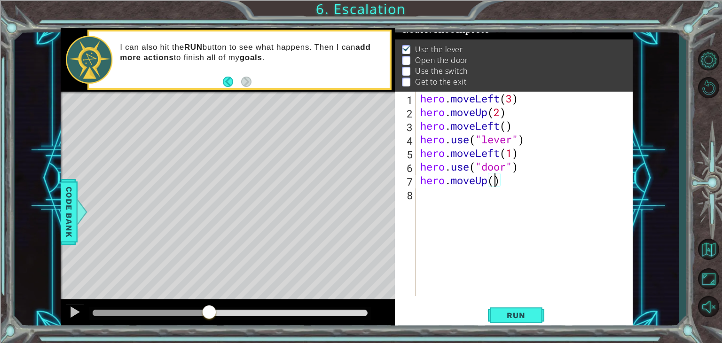
type textarea "hero.moveUp(2)"
click at [436, 195] on div "hero . moveLeft ( 3 ) hero . moveUp ( 2 ) hero . moveLeft ( ) hero . use ( "lev…" at bounding box center [526, 208] width 217 height 232
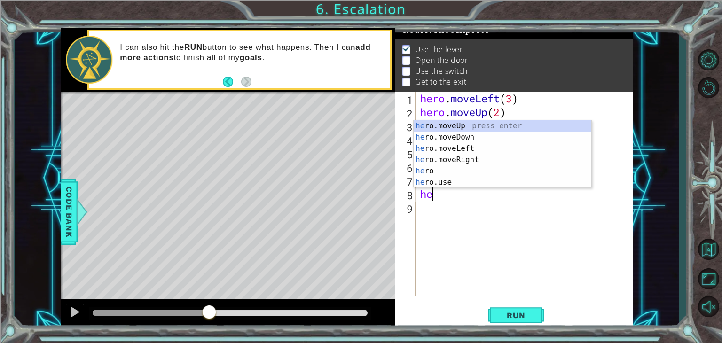
scroll to position [0, 0]
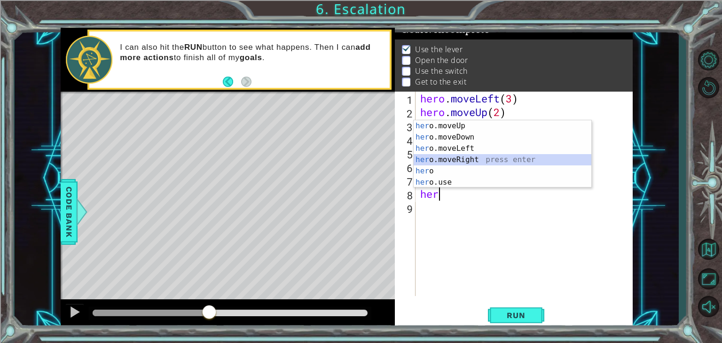
click at [451, 161] on div "her o.moveUp press enter her o.moveDown press enter her o.moveLeft press enter …" at bounding box center [503, 165] width 178 height 90
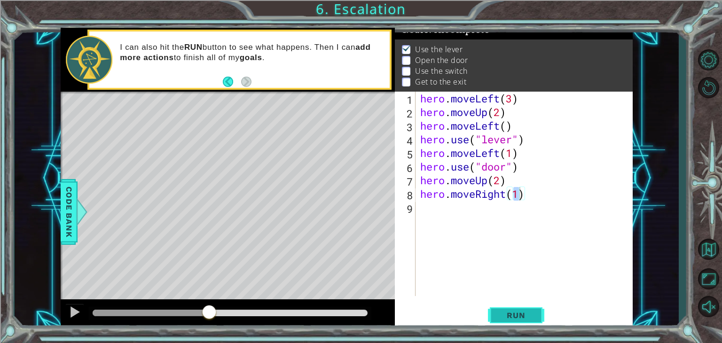
click at [511, 319] on span "Run" at bounding box center [515, 315] width 37 height 9
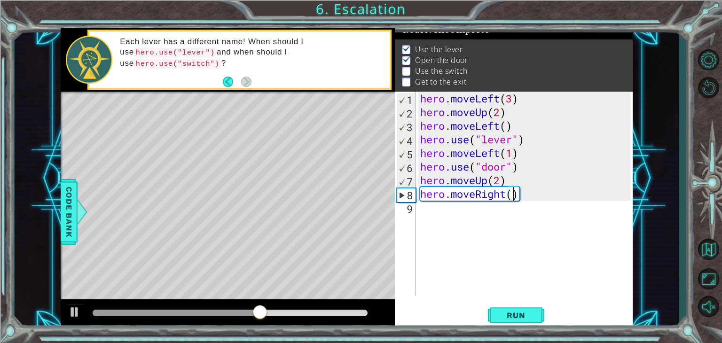
scroll to position [0, 4]
drag, startPoint x: 298, startPoint y: 305, endPoint x: 55, endPoint y: 274, distance: 244.8
click at [55, 274] on div "1 ההההההההההההההההההההההההההההההההההההההההההההההההההההההההההההההההההההההההההההה…" at bounding box center [347, 178] width 664 height 302
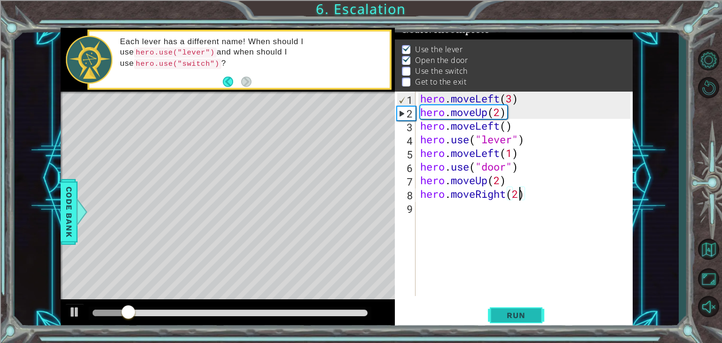
type textarea "hero.moveRight(2)"
click at [509, 315] on span "Run" at bounding box center [515, 315] width 37 height 9
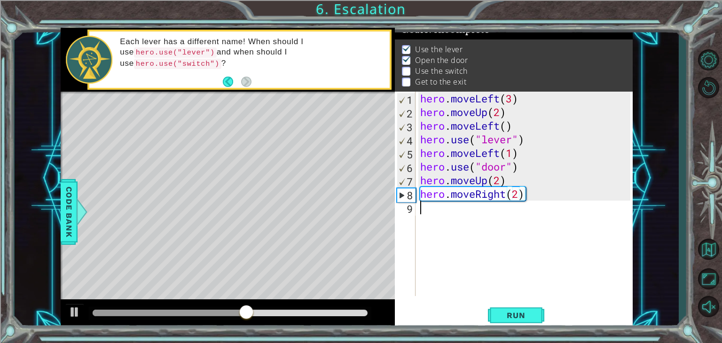
click at [462, 215] on div "hero . moveLeft ( 3 ) hero . moveUp ( 2 ) hero . moveLeft ( ) hero . use ( "lev…" at bounding box center [526, 208] width 217 height 232
click at [68, 213] on span "Code Bank" at bounding box center [69, 211] width 15 height 57
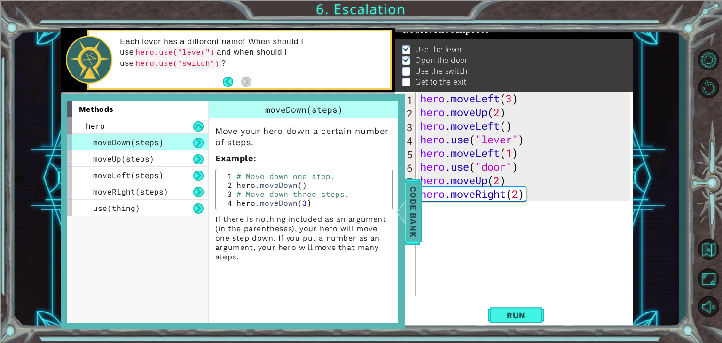
click at [68, 213] on div "use(thing)" at bounding box center [137, 208] width 141 height 16
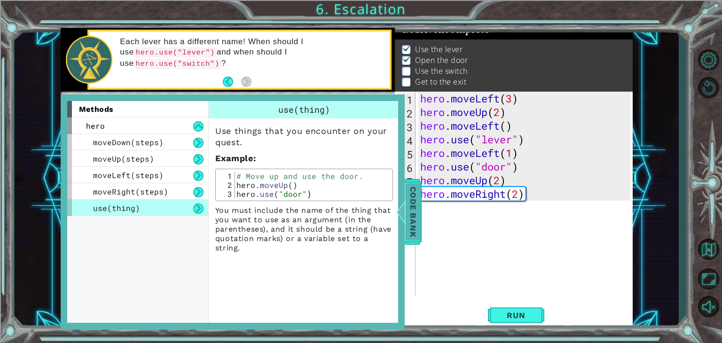
click at [421, 207] on div "Code Bank" at bounding box center [413, 212] width 17 height 66
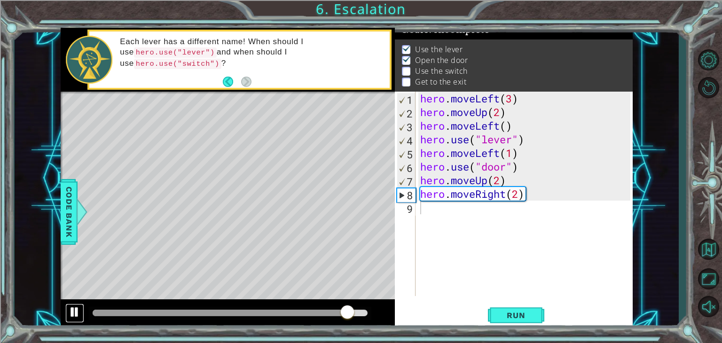
click at [77, 313] on div at bounding box center [75, 312] width 12 height 12
click at [436, 214] on div "hero . moveLeft ( 3 ) hero . moveUp ( 2 ) hero . moveLeft ( ) hero . use ( "lev…" at bounding box center [526, 208] width 217 height 232
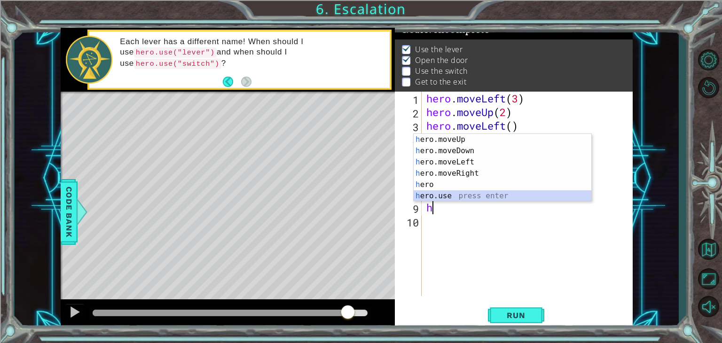
click at [462, 191] on div "h ero.moveUp press enter h ero.moveDown press enter h ero.moveLeft press enter …" at bounding box center [503, 179] width 178 height 90
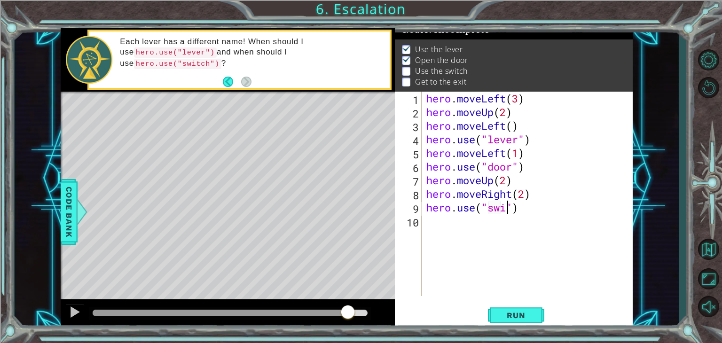
scroll to position [0, 3]
type textarea "hero.use("switch")"
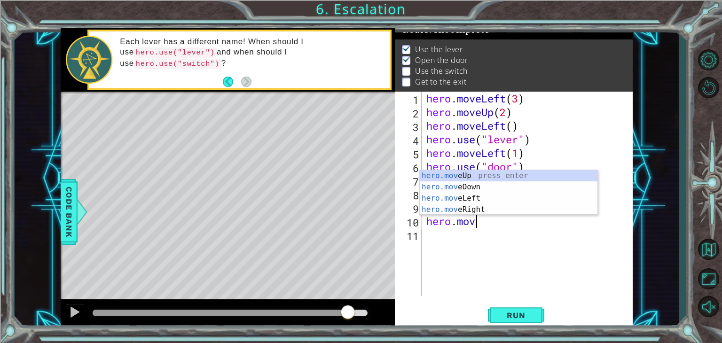
scroll to position [0, 2]
click at [496, 211] on div "hero.move Up press enter hero.move Down press enter hero.move Left press enter …" at bounding box center [509, 204] width 178 height 68
type textarea "hero.moveRight(1)"
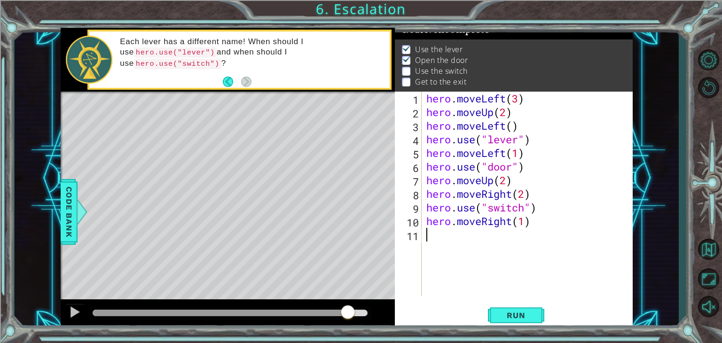
click at [467, 237] on div "hero . moveLeft ( 3 ) hero . moveUp ( 2 ) hero . moveLeft ( ) hero . use ( "lev…" at bounding box center [529, 208] width 211 height 232
type textarea "hero.moveUp(1)"
drag, startPoint x: 514, startPoint y: 316, endPoint x: 513, endPoint y: 322, distance: 6.1
click at [513, 322] on button "Run" at bounding box center [516, 316] width 56 height 24
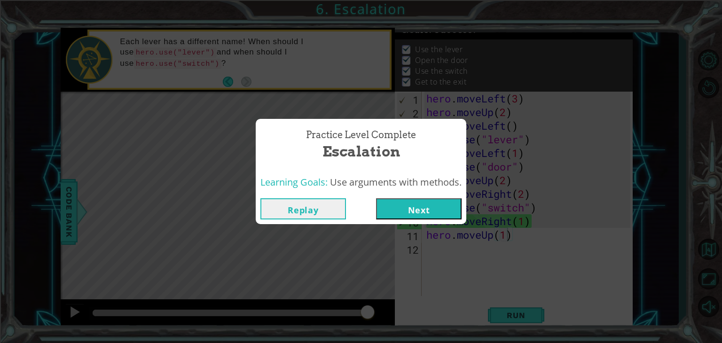
click at [397, 211] on button "Next" at bounding box center [419, 208] width 86 height 21
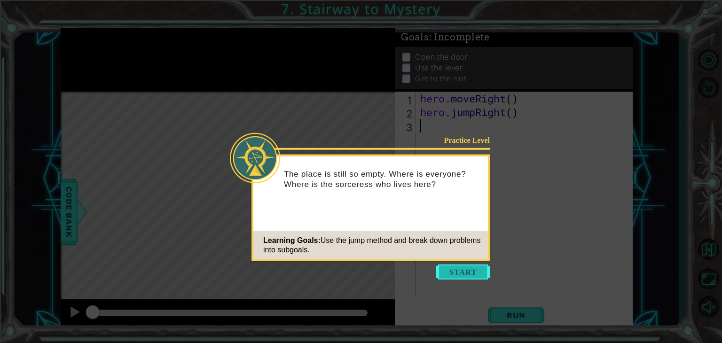
click at [448, 271] on button "Start" at bounding box center [463, 272] width 54 height 15
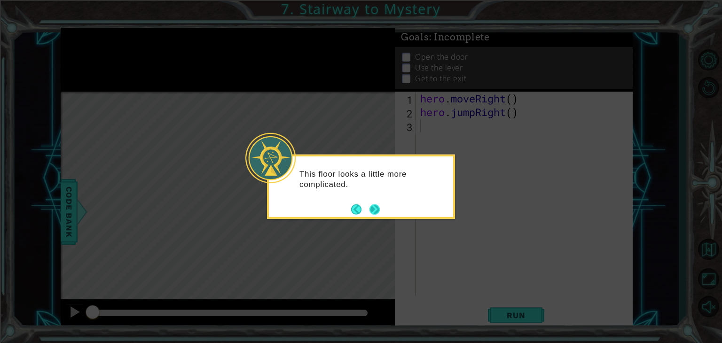
click at [380, 214] on div "This floor looks a little more complicated." at bounding box center [361, 187] width 188 height 64
click at [378, 214] on button "Next" at bounding box center [374, 209] width 10 height 10
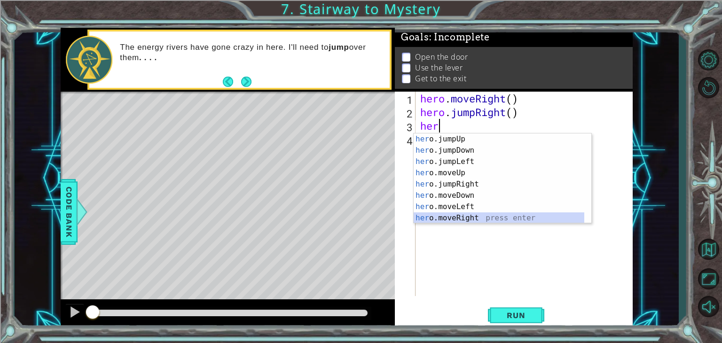
click at [468, 219] on div "her o.jumpUp press enter her o.jumpDown press enter her o.jumpLeft press enter …" at bounding box center [499, 189] width 171 height 113
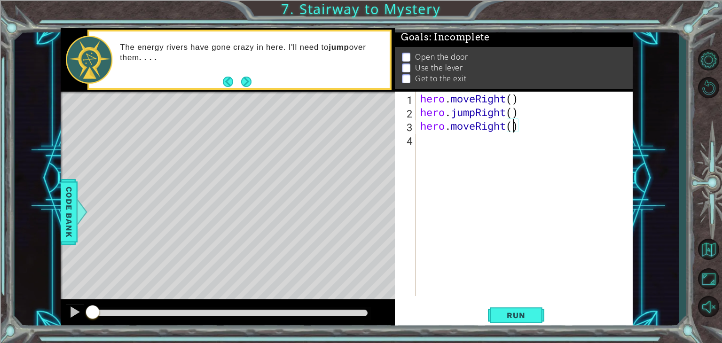
type textarea "hero.moveRight(2)"
click at [466, 143] on div "hero . moveRight ( ) hero . jumpRight ( ) hero . moveRight ( 2 )" at bounding box center [526, 208] width 217 height 232
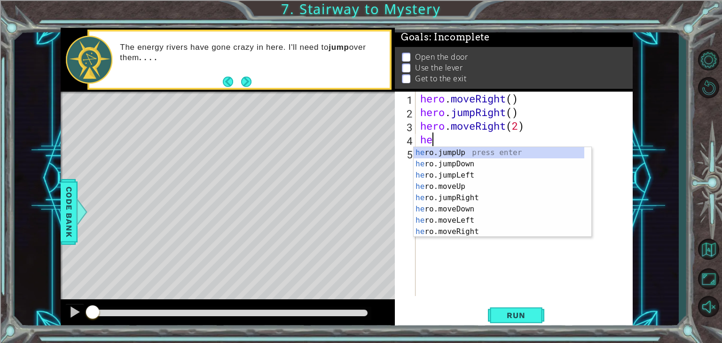
scroll to position [0, 0]
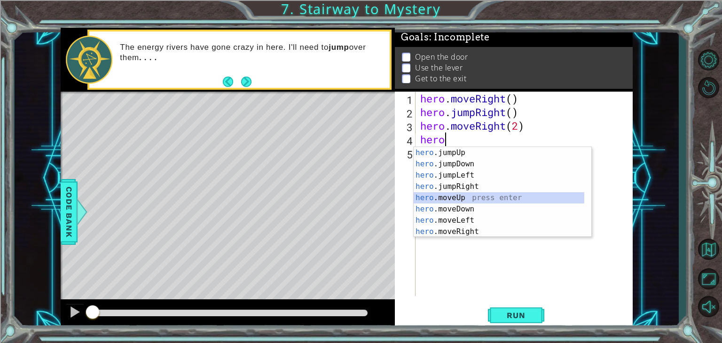
click at [468, 197] on div "hero .jumpUp press enter hero .jumpDown press enter hero .jumpLeft press enter …" at bounding box center [499, 203] width 171 height 113
type textarea "hero.moveUp(1)"
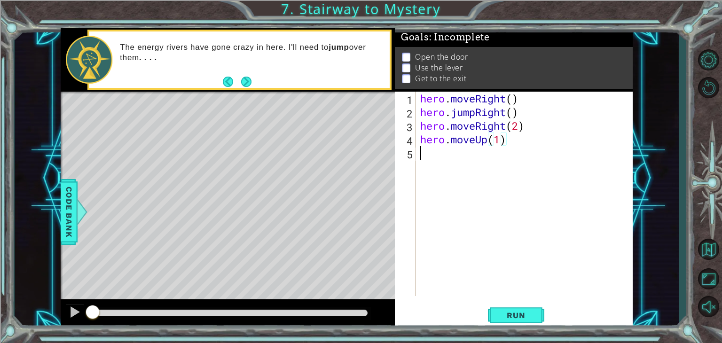
click at [450, 156] on div "hero . moveRight ( ) hero . jumpRight ( ) hero . moveRight ( 2 ) hero . moveUp …" at bounding box center [526, 208] width 217 height 232
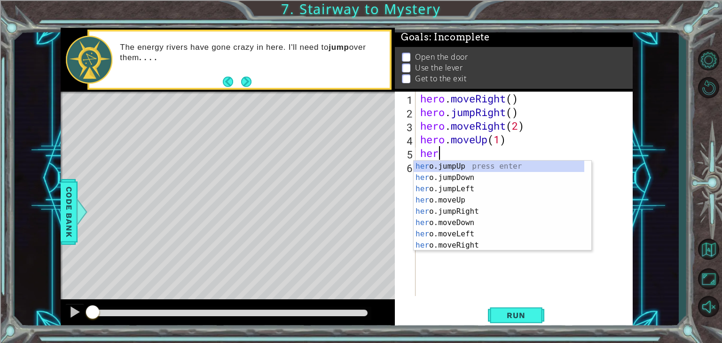
click at [452, 151] on div "hero . moveRight ( ) hero . jumpRight ( ) hero . moveRight ( 2 ) hero . moveUp …" at bounding box center [526, 208] width 217 height 232
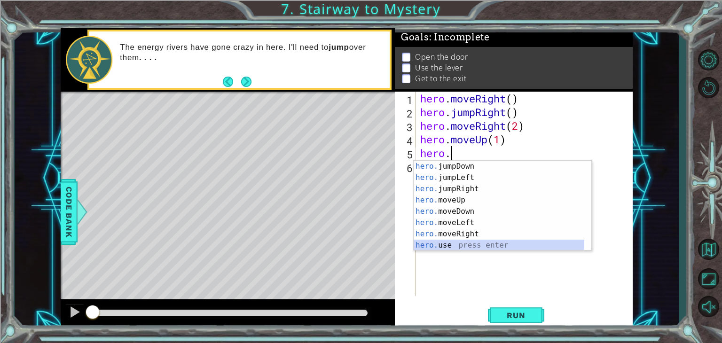
click at [464, 244] on div "hero. jumpDown press enter hero. jumpLeft press enter hero. jumpRight press ent…" at bounding box center [499, 217] width 171 height 113
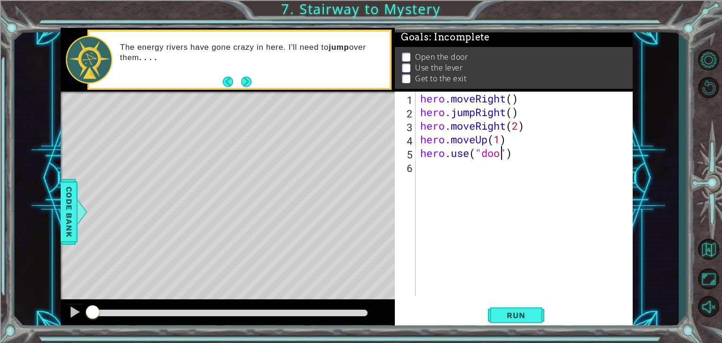
scroll to position [0, 4]
type textarea "hero.use("door")"
click at [466, 169] on div "hero . moveRight ( ) hero . jumpRight ( ) hero . moveRight ( 2 ) hero . moveUp …" at bounding box center [526, 208] width 217 height 232
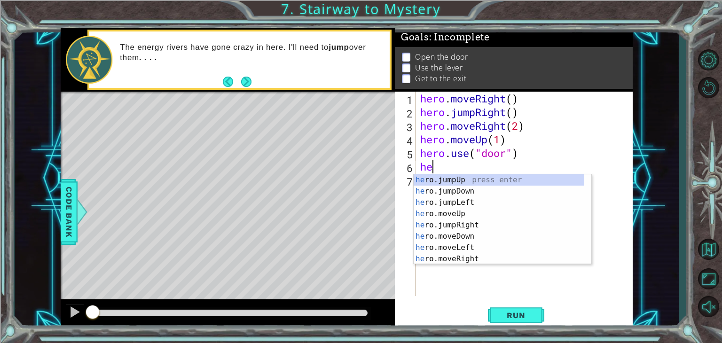
scroll to position [0, 0]
click at [466, 218] on div "her o.jumpUp press enter her o.jumpDown press enter her o.jumpLeft press enter …" at bounding box center [499, 230] width 171 height 113
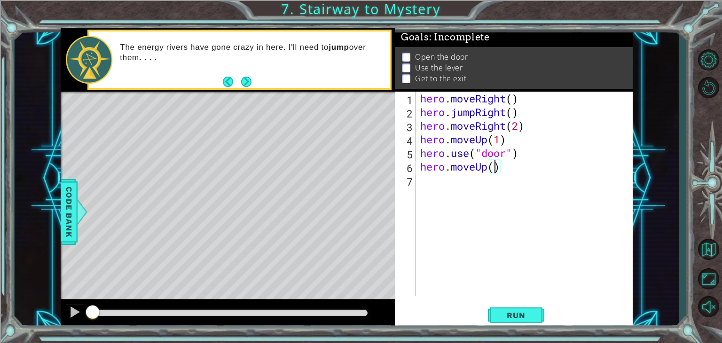
type textarea "hero.moveUp(2)"
click at [463, 180] on div "hero . moveRight ( ) hero . jumpRight ( ) hero . moveRight ( 2 ) hero . moveUp …" at bounding box center [526, 208] width 217 height 232
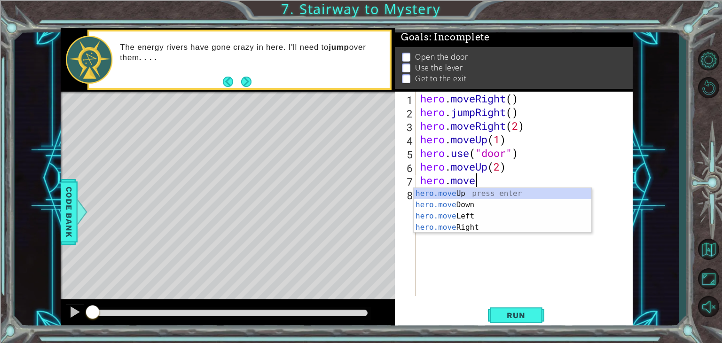
scroll to position [0, 2]
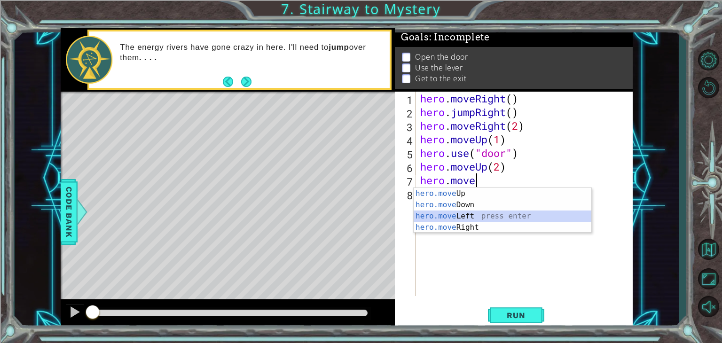
click at [445, 216] on div "hero.move Up press enter hero.move Down press enter hero.move Left press enter …" at bounding box center [503, 222] width 178 height 68
type textarea "hero.moveLeft(1)"
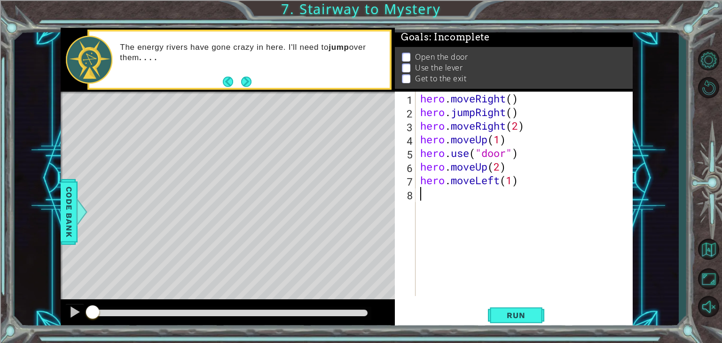
click at [457, 199] on div "hero . moveRight ( ) hero . jumpRight ( ) hero . moveRight ( 2 ) hero . moveUp …" at bounding box center [526, 208] width 217 height 232
click at [516, 316] on span "Run" at bounding box center [515, 315] width 37 height 9
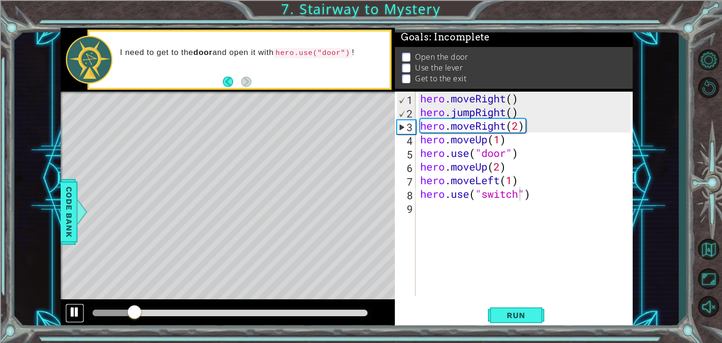
click at [70, 307] on div at bounding box center [75, 312] width 12 height 12
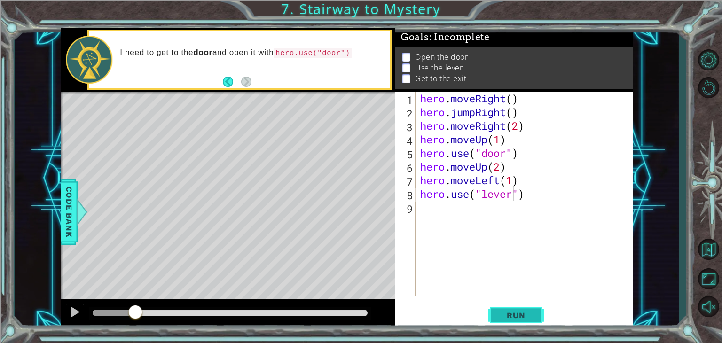
click at [517, 312] on span "Run" at bounding box center [515, 315] width 37 height 9
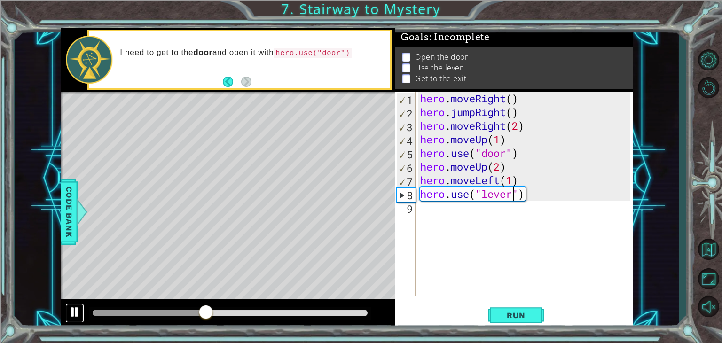
click at [70, 313] on div at bounding box center [75, 312] width 12 height 12
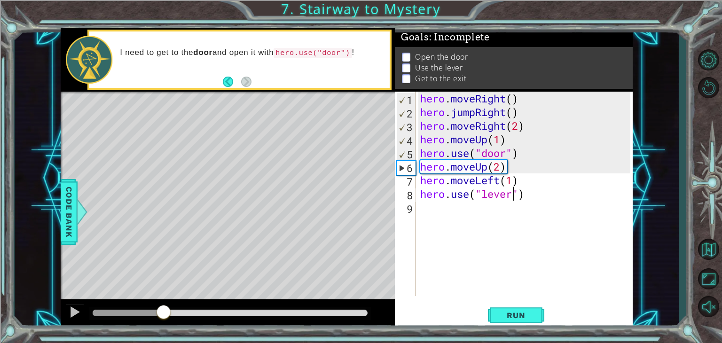
drag, startPoint x: 201, startPoint y: 311, endPoint x: 163, endPoint y: 307, distance: 38.2
click at [163, 307] on div at bounding box center [163, 312] width 17 height 17
click at [487, 165] on div "hero . moveRight ( ) hero . jumpRight ( ) hero . moveRight ( 2 ) hero . moveUp …" at bounding box center [526, 208] width 217 height 232
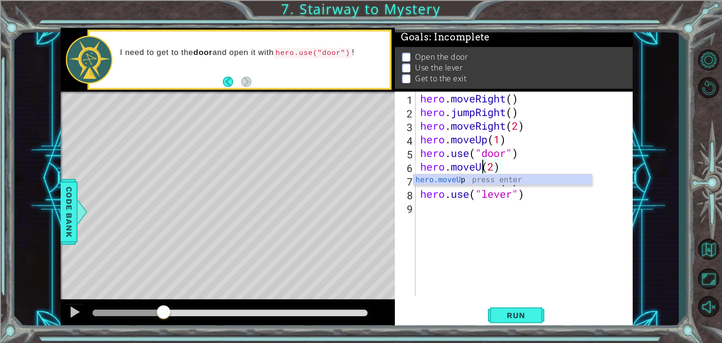
scroll to position [0, 2]
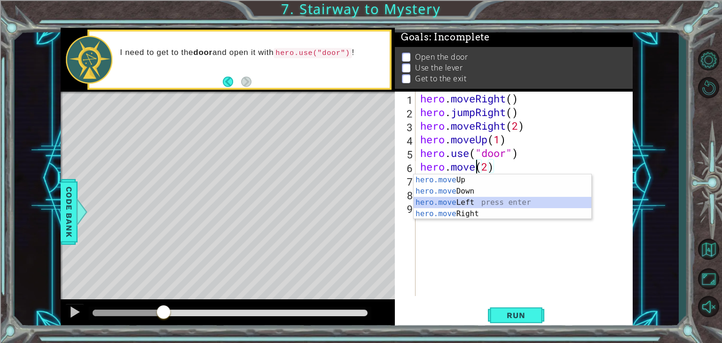
click at [476, 204] on div "hero.move Up press enter hero.move Down press enter hero.move Left press enter …" at bounding box center [503, 208] width 178 height 68
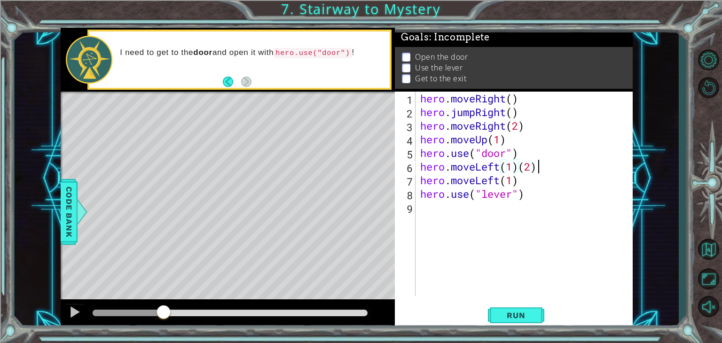
click at [535, 167] on div "hero . moveRight ( ) hero . jumpRight ( ) hero . moveRight ( 2 ) hero . moveUp …" at bounding box center [526, 208] width 217 height 232
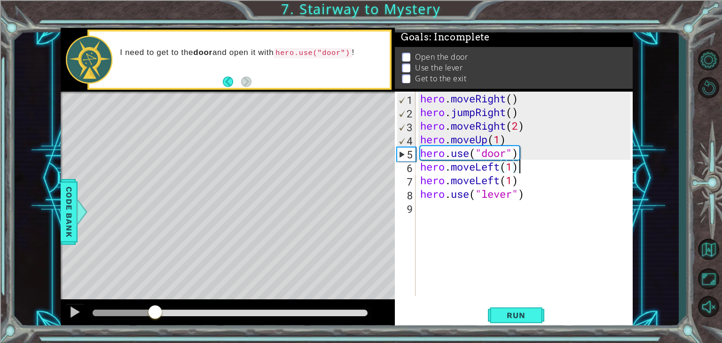
drag, startPoint x: 166, startPoint y: 310, endPoint x: 155, endPoint y: 311, distance: 11.3
click at [155, 311] on div at bounding box center [155, 312] width 17 height 17
drag, startPoint x: 528, startPoint y: 198, endPoint x: 418, endPoint y: 194, distance: 110.0
click at [418, 194] on div "hero . moveRight ( ) hero . jumpRight ( ) hero . moveRight ( 2 ) hero . moveUp …" at bounding box center [526, 208] width 217 height 232
type textarea "hero.use("lever")"
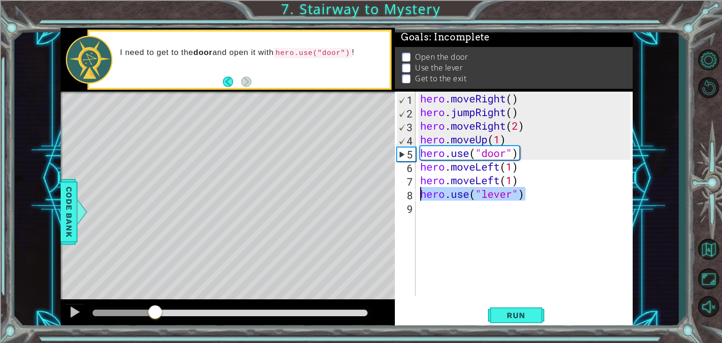
scroll to position [0, 0]
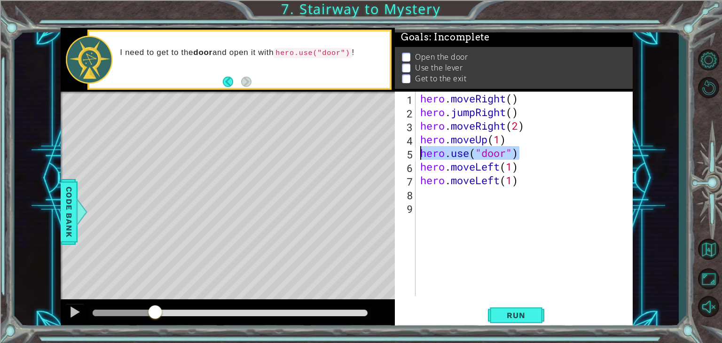
drag, startPoint x: 520, startPoint y: 152, endPoint x: 421, endPoint y: 149, distance: 98.7
click at [421, 149] on div "hero . moveRight ( ) hero . jumpRight ( ) hero . moveRight ( 2 ) hero . moveUp …" at bounding box center [526, 208] width 217 height 232
type textarea "hero.use("door")"
drag, startPoint x: 519, startPoint y: 168, endPoint x: 420, endPoint y: 168, distance: 99.1
click at [420, 168] on div "hero . moveRight ( ) hero . jumpRight ( ) hero . moveRight ( 2 ) hero . moveUp …" at bounding box center [526, 208] width 217 height 232
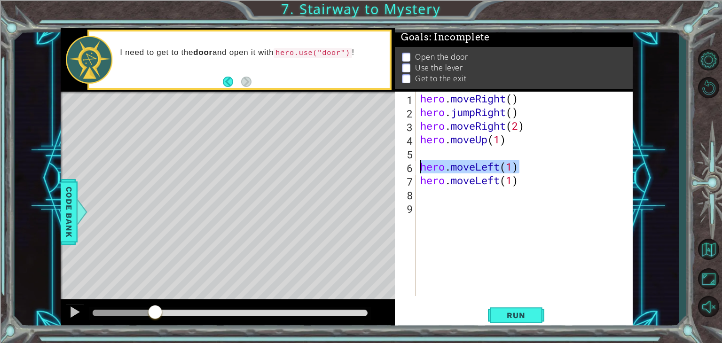
type textarea "hero.moveLeft(1)"
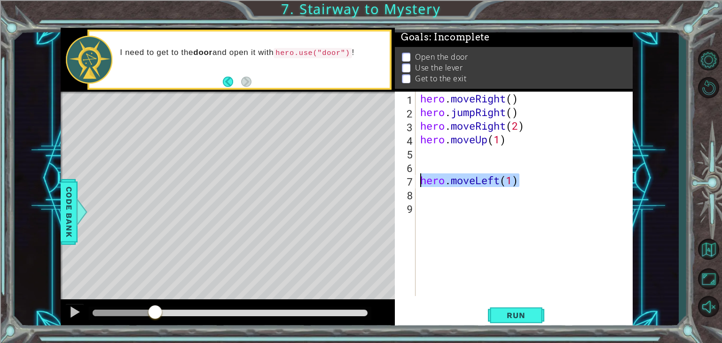
drag, startPoint x: 522, startPoint y: 184, endPoint x: 417, endPoint y: 180, distance: 104.4
click at [417, 180] on div "1 2 3 4 5 6 7 8 9 hero . moveRight ( ) hero . jumpRight ( ) hero . moveRight ( …" at bounding box center [512, 194] width 235 height 204
type textarea "\"
click at [516, 323] on button "Run" at bounding box center [516, 316] width 56 height 24
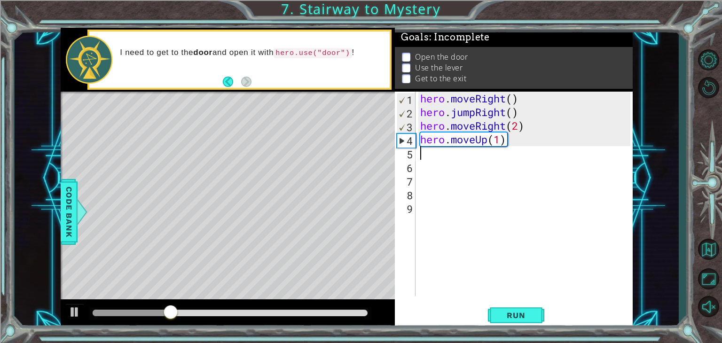
click at [431, 160] on div "hero . moveRight ( ) hero . jumpRight ( ) hero . moveRight ( 2 ) hero . moveUp …" at bounding box center [526, 208] width 217 height 232
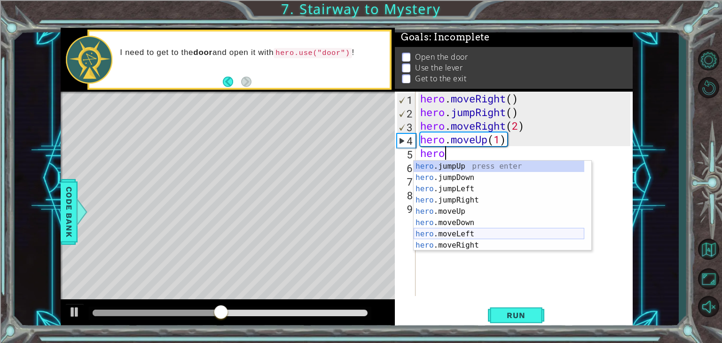
click at [471, 236] on div "hero .jumpUp press enter hero .jumpDown press enter hero .jumpLeft press enter …" at bounding box center [499, 217] width 171 height 113
type textarea "hero.moveLeft(1)"
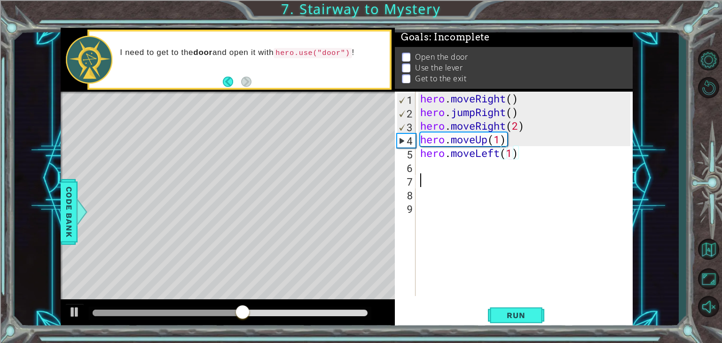
click at [457, 179] on div "hero . moveRight ( ) hero . jumpRight ( ) hero . moveRight ( 2 ) hero . moveUp …" at bounding box center [526, 208] width 217 height 232
click at [453, 174] on div "hero . moveRight ( ) hero . jumpRight ( ) hero . moveRight ( 2 ) hero . moveUp …" at bounding box center [526, 208] width 217 height 232
click at [450, 168] on div "hero . moveRight ( ) hero . jumpRight ( ) hero . moveRight ( 2 ) hero . moveUp …" at bounding box center [526, 208] width 217 height 232
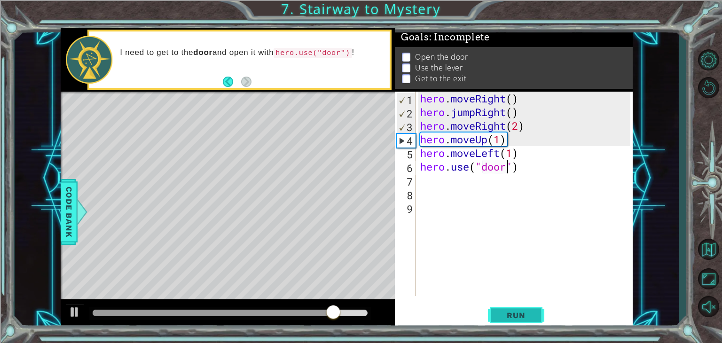
type textarea "hero.use("door")"
click at [500, 316] on span "Run" at bounding box center [515, 315] width 37 height 9
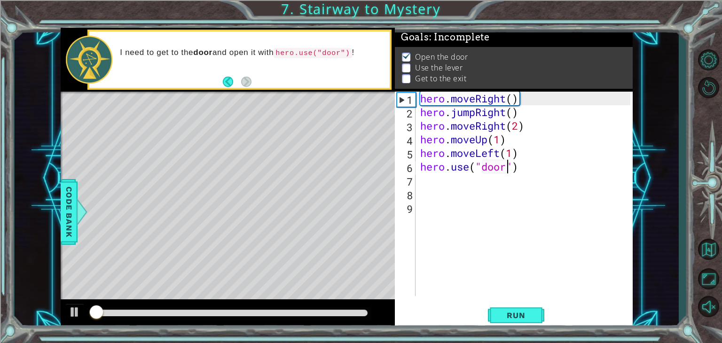
scroll to position [4, 0]
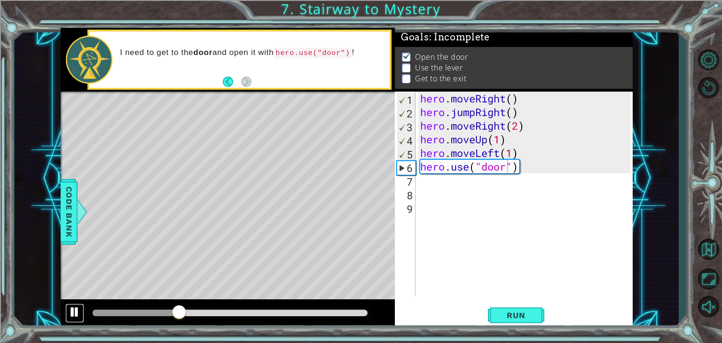
click at [74, 314] on div at bounding box center [75, 312] width 12 height 12
click at [458, 186] on div "hero . moveRight ( ) hero . jumpRight ( ) hero . moveRight ( 2 ) hero . moveUp …" at bounding box center [526, 208] width 217 height 232
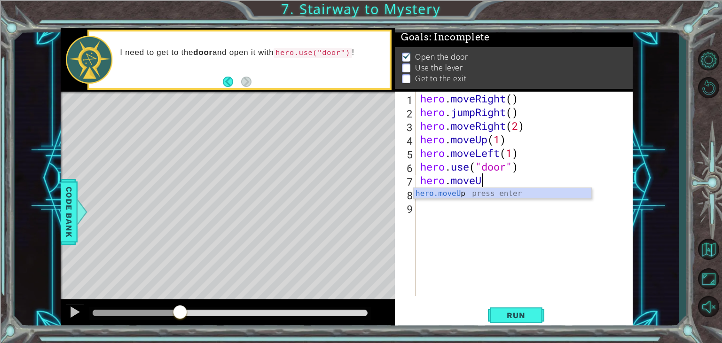
scroll to position [0, 2]
type textarea "hero.moveUp(2)"
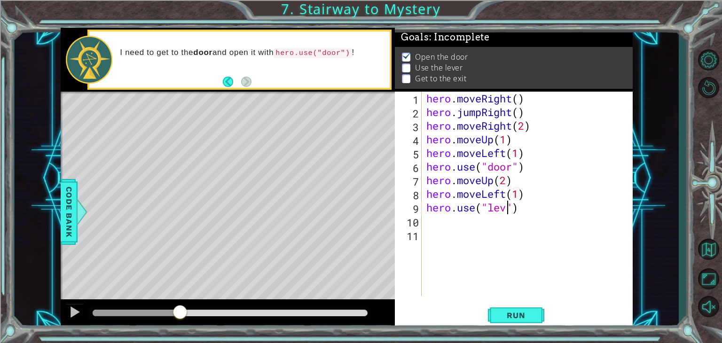
type textarea "hero.use("lever")"
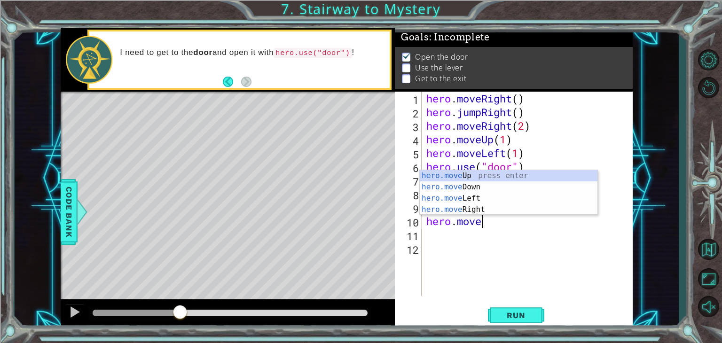
scroll to position [0, 2]
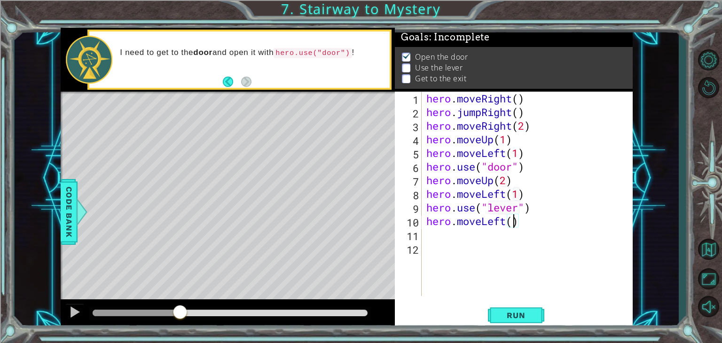
type textarea "hero.moveLeft(2)"
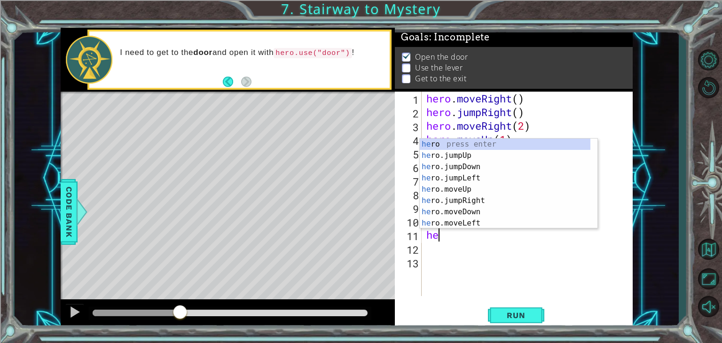
scroll to position [0, 0]
type textarea "hero"
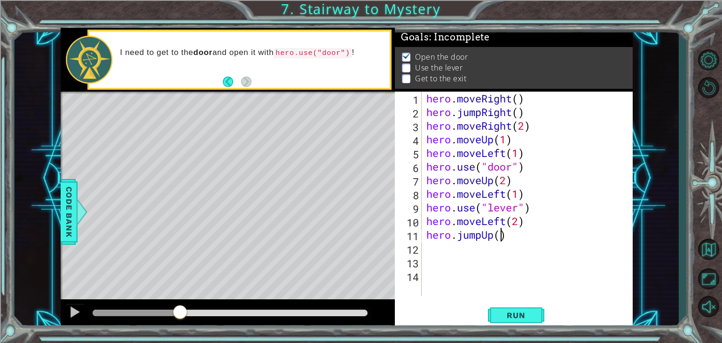
click at [498, 239] on div "hero . moveRight ( ) hero . jumpRight ( ) hero . moveRight ( 2 ) hero . moveUp …" at bounding box center [529, 208] width 211 height 232
type textarea "hero.jumpUp(1)"
click at [528, 317] on span "Run" at bounding box center [515, 315] width 37 height 9
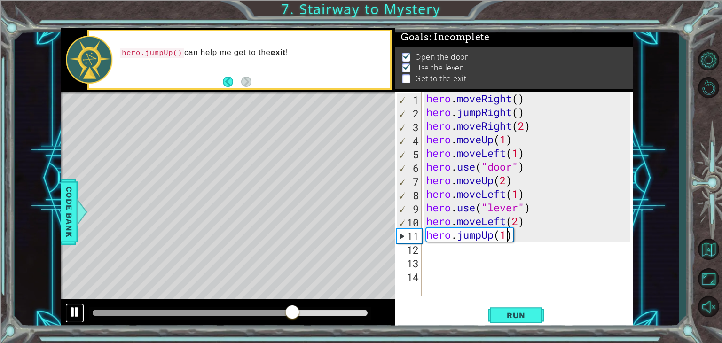
click at [75, 312] on div at bounding box center [75, 312] width 12 height 12
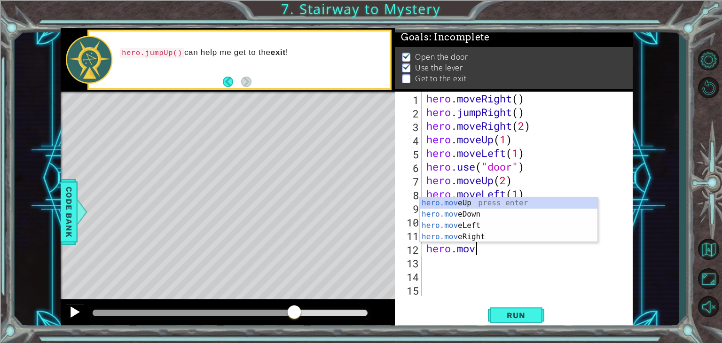
scroll to position [0, 2]
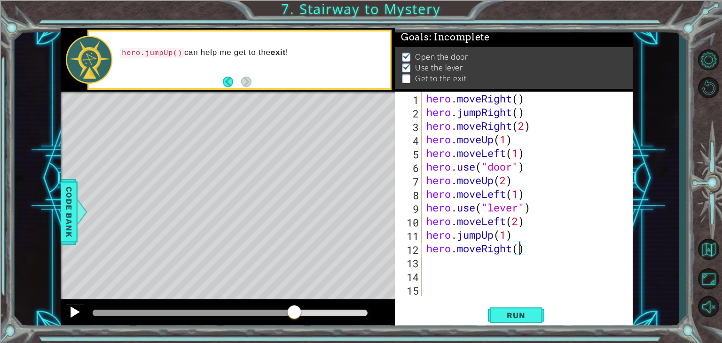
type textarea "hero.moveRight(2)"
click at [495, 316] on button "Run" at bounding box center [516, 316] width 56 height 24
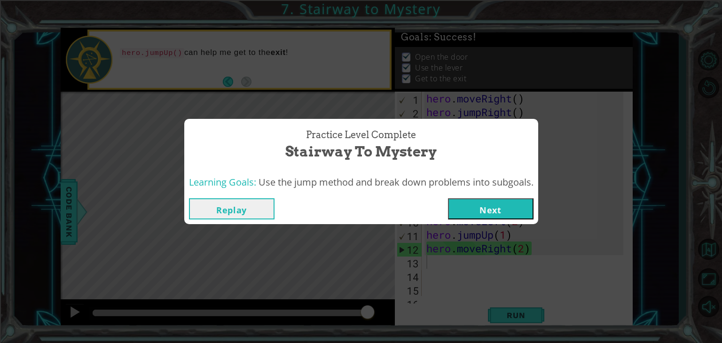
click at [490, 211] on button "Next" at bounding box center [491, 208] width 86 height 21
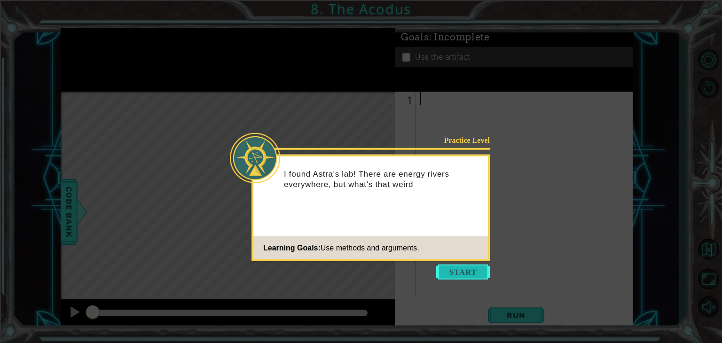
click at [456, 266] on button "Start" at bounding box center [463, 272] width 54 height 15
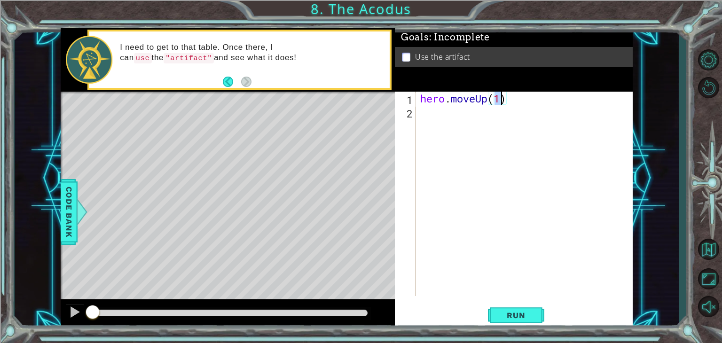
type textarea "hero.moveUp(2)"
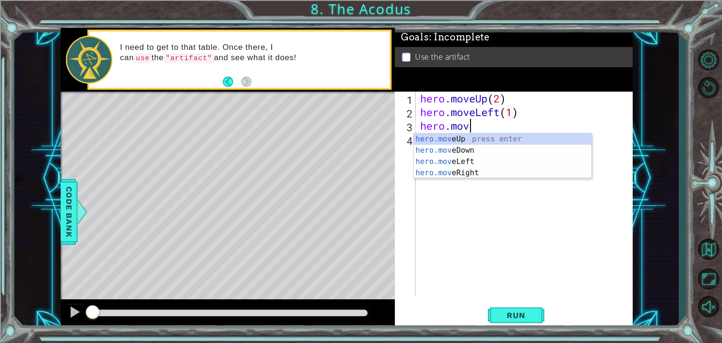
scroll to position [0, 1]
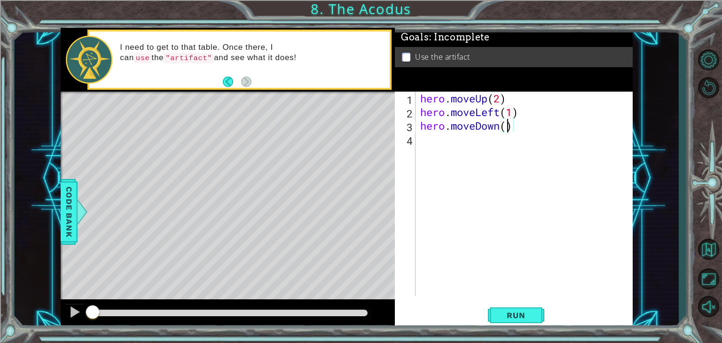
type textarea "hero.moveDown(2)"
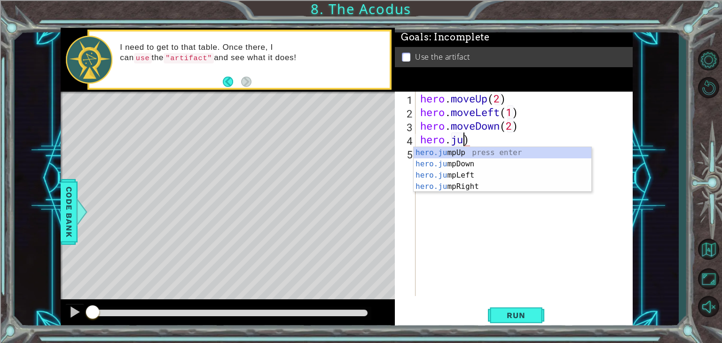
scroll to position [0, 2]
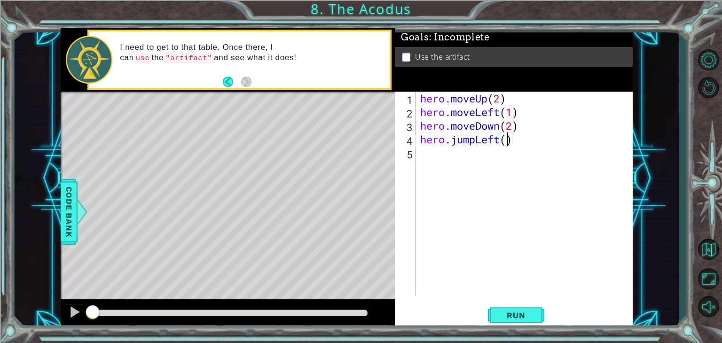
type textarea "hero.jumpLeft(1)"
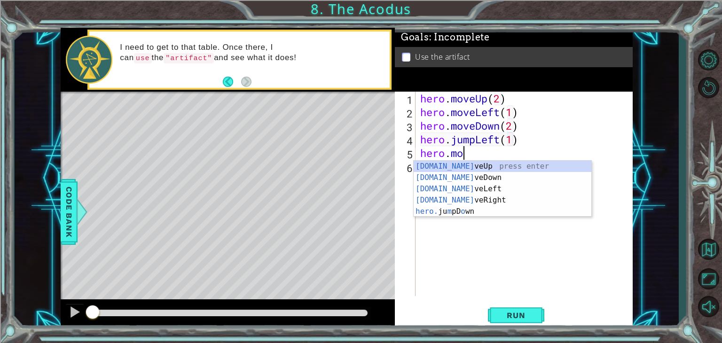
scroll to position [0, 1]
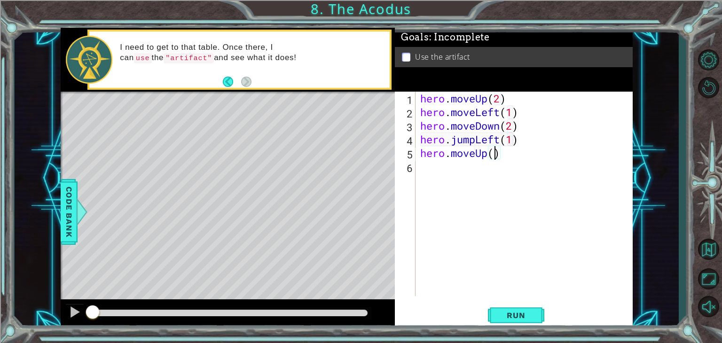
type textarea "hero.moveUp(2)"
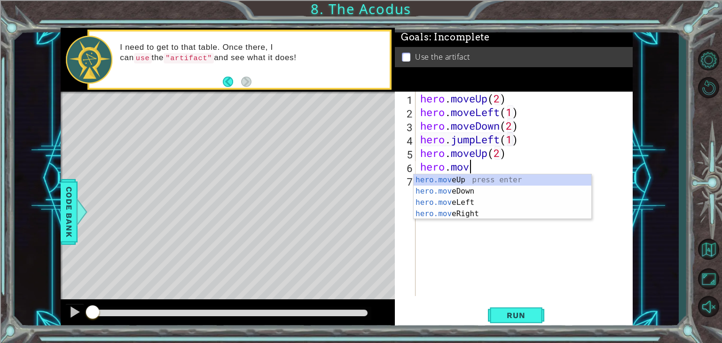
scroll to position [0, 2]
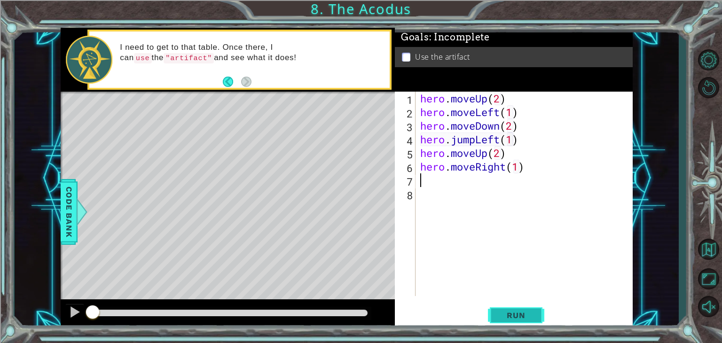
type textarea "hero.moveRight(1)"
click at [526, 314] on span "Run" at bounding box center [515, 315] width 37 height 9
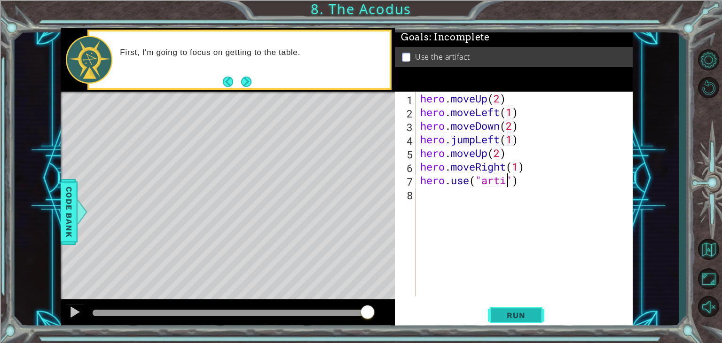
scroll to position [0, 4]
type textarea "hero.use("artifact")"
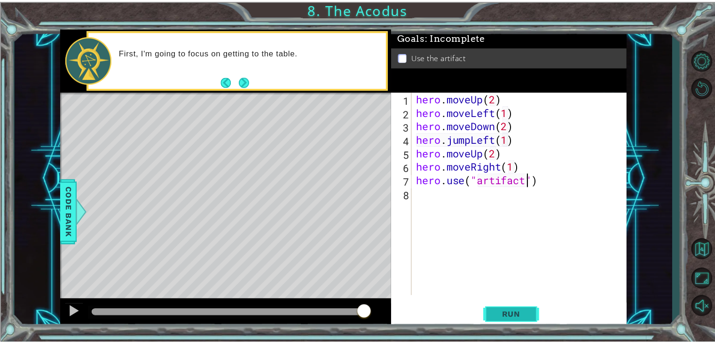
scroll to position [0, 0]
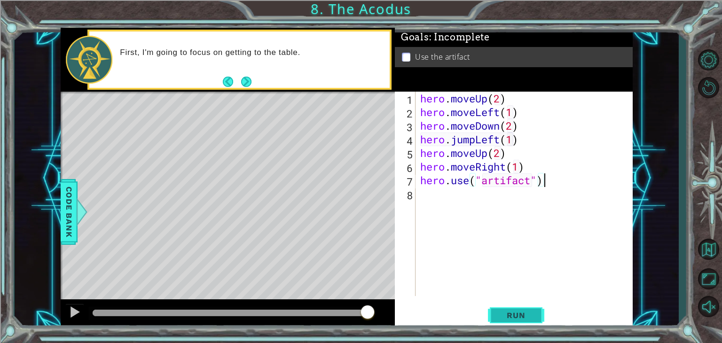
type textarea "hero.use("artifact")"
drag, startPoint x: 529, startPoint y: 313, endPoint x: 507, endPoint y: 318, distance: 22.2
click at [509, 318] on span "Run" at bounding box center [515, 315] width 37 height 9
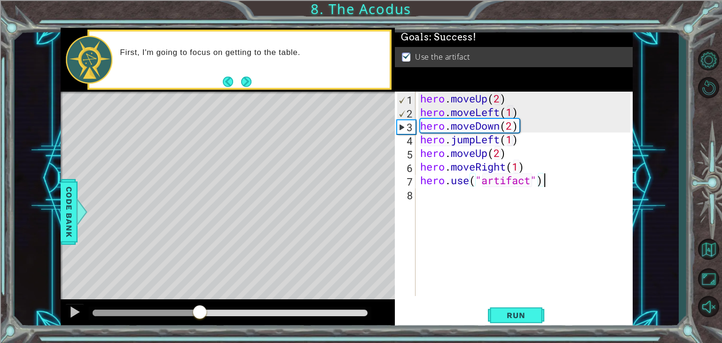
drag, startPoint x: 142, startPoint y: 316, endPoint x: 211, endPoint y: 311, distance: 68.8
click at [200, 314] on div at bounding box center [199, 312] width 17 height 17
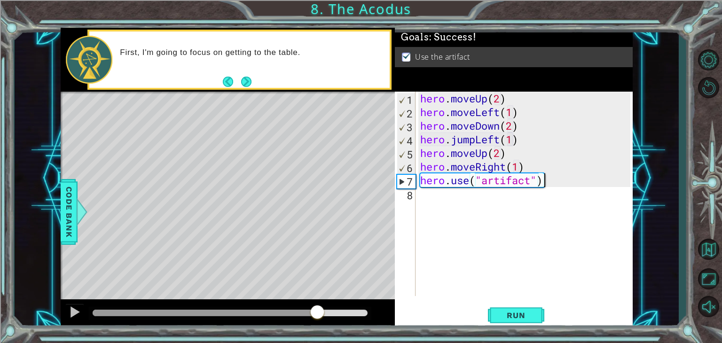
drag, startPoint x: 211, startPoint y: 312, endPoint x: 317, endPoint y: 307, distance: 105.9
click at [317, 307] on div at bounding box center [317, 312] width 17 height 17
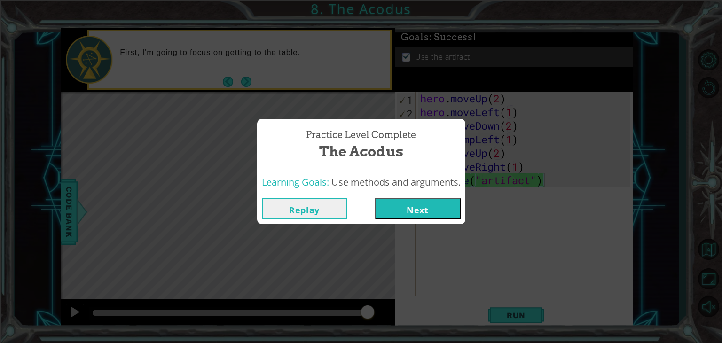
click at [431, 184] on span "Use methods and arguments." at bounding box center [395, 182] width 129 height 13
drag, startPoint x: 416, startPoint y: 203, endPoint x: 422, endPoint y: 200, distance: 6.8
click at [417, 203] on button "Next" at bounding box center [418, 208] width 86 height 21
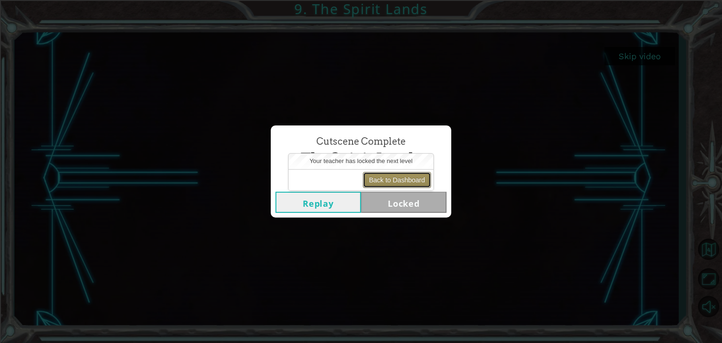
click at [391, 180] on button "Back to Dashboard" at bounding box center [397, 180] width 68 height 16
